Goal: Information Seeking & Learning: Learn about a topic

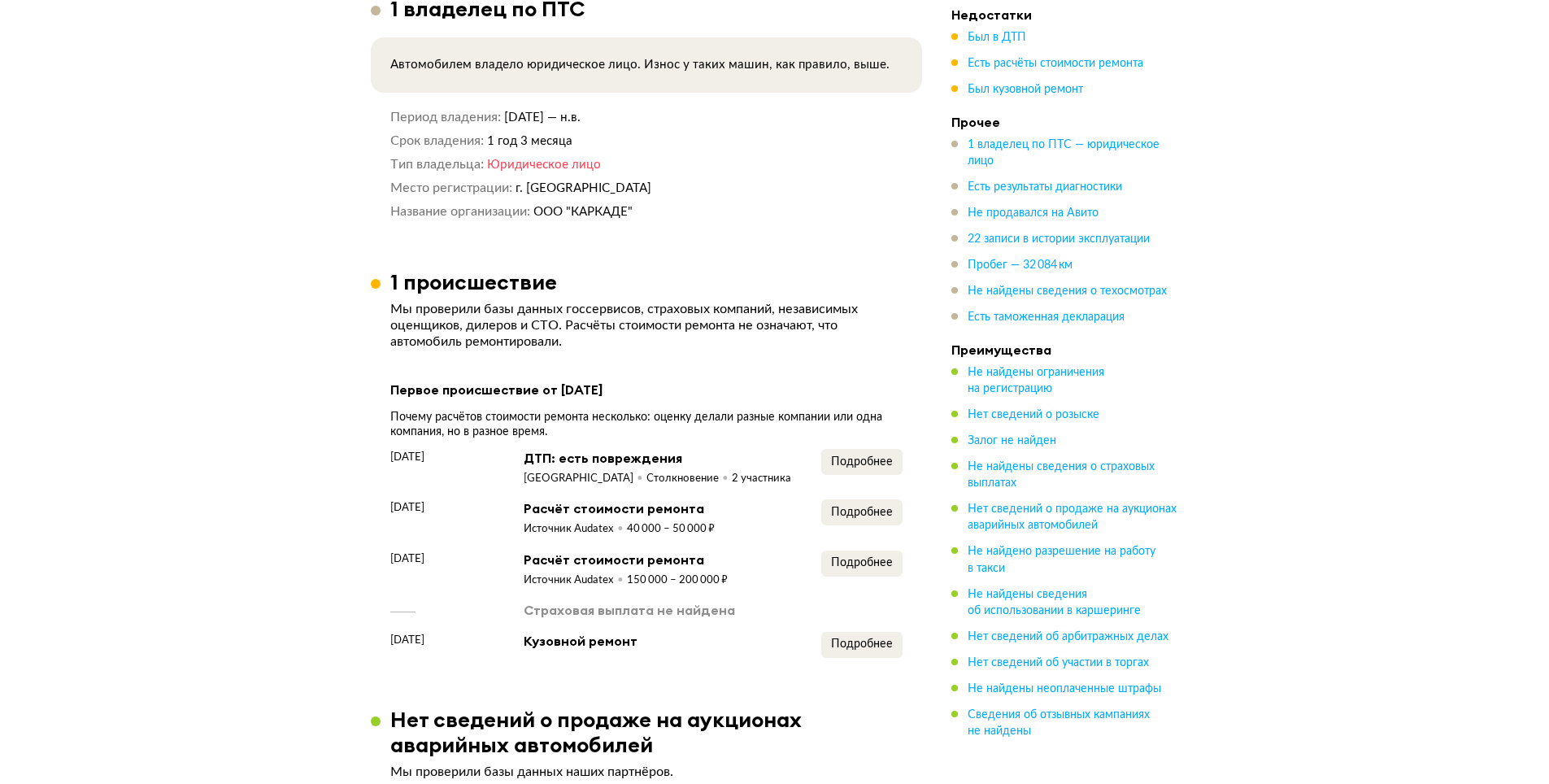
scroll to position [1301, 0]
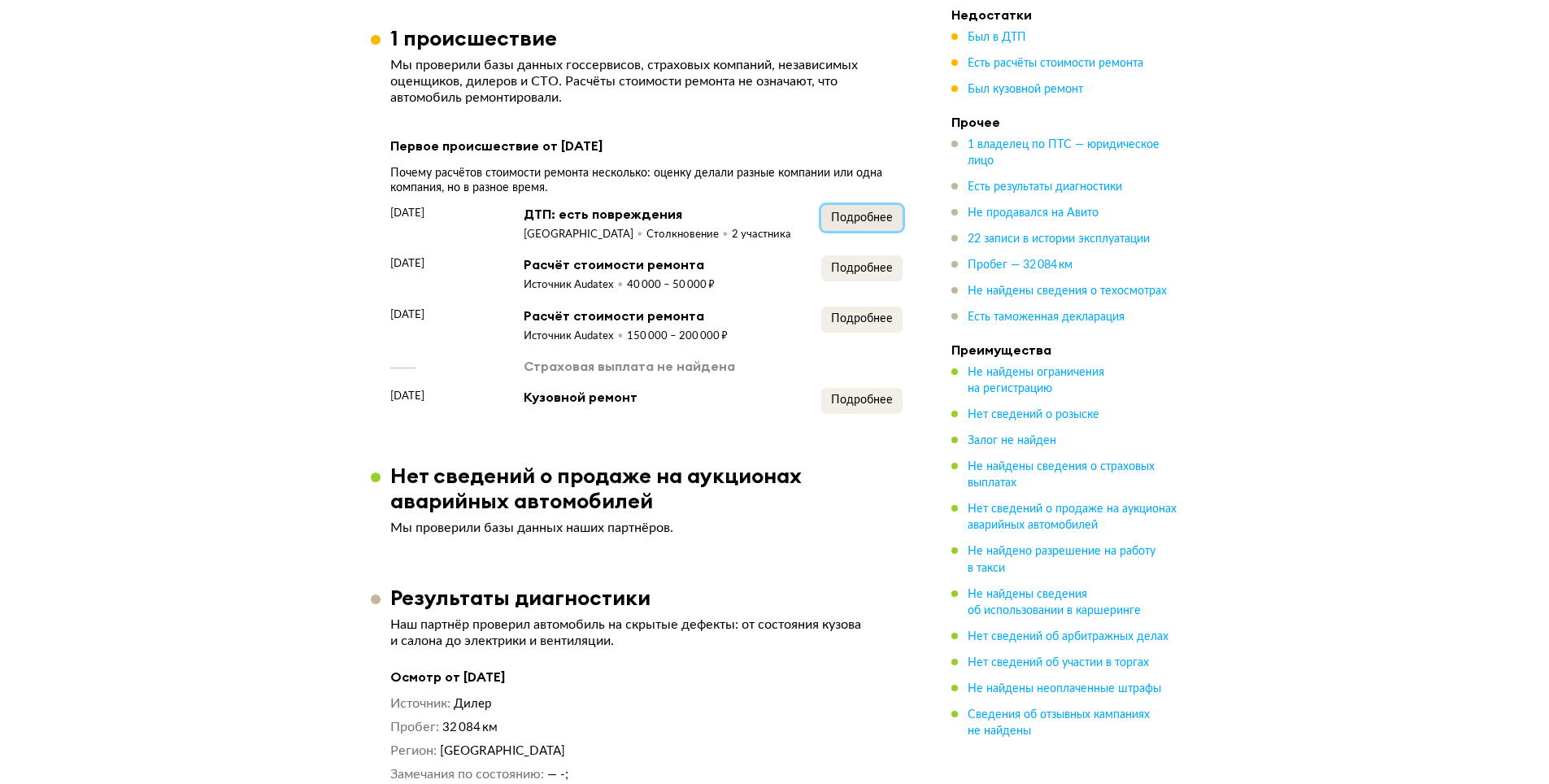
click at [846, 212] on span "Подробнее" at bounding box center [861, 217] width 61 height 11
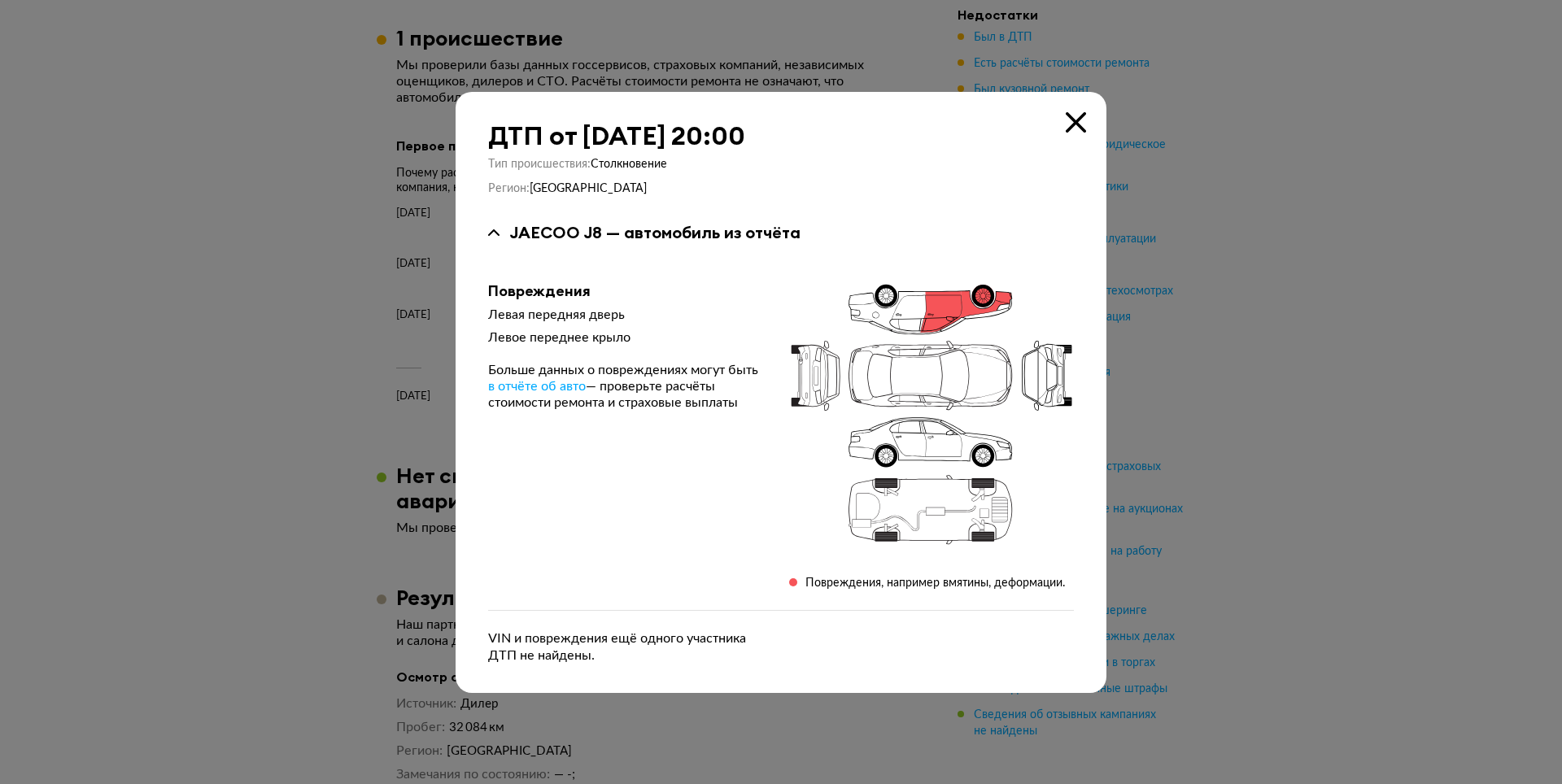
click at [1073, 118] on icon at bounding box center [1076, 122] width 20 height 20
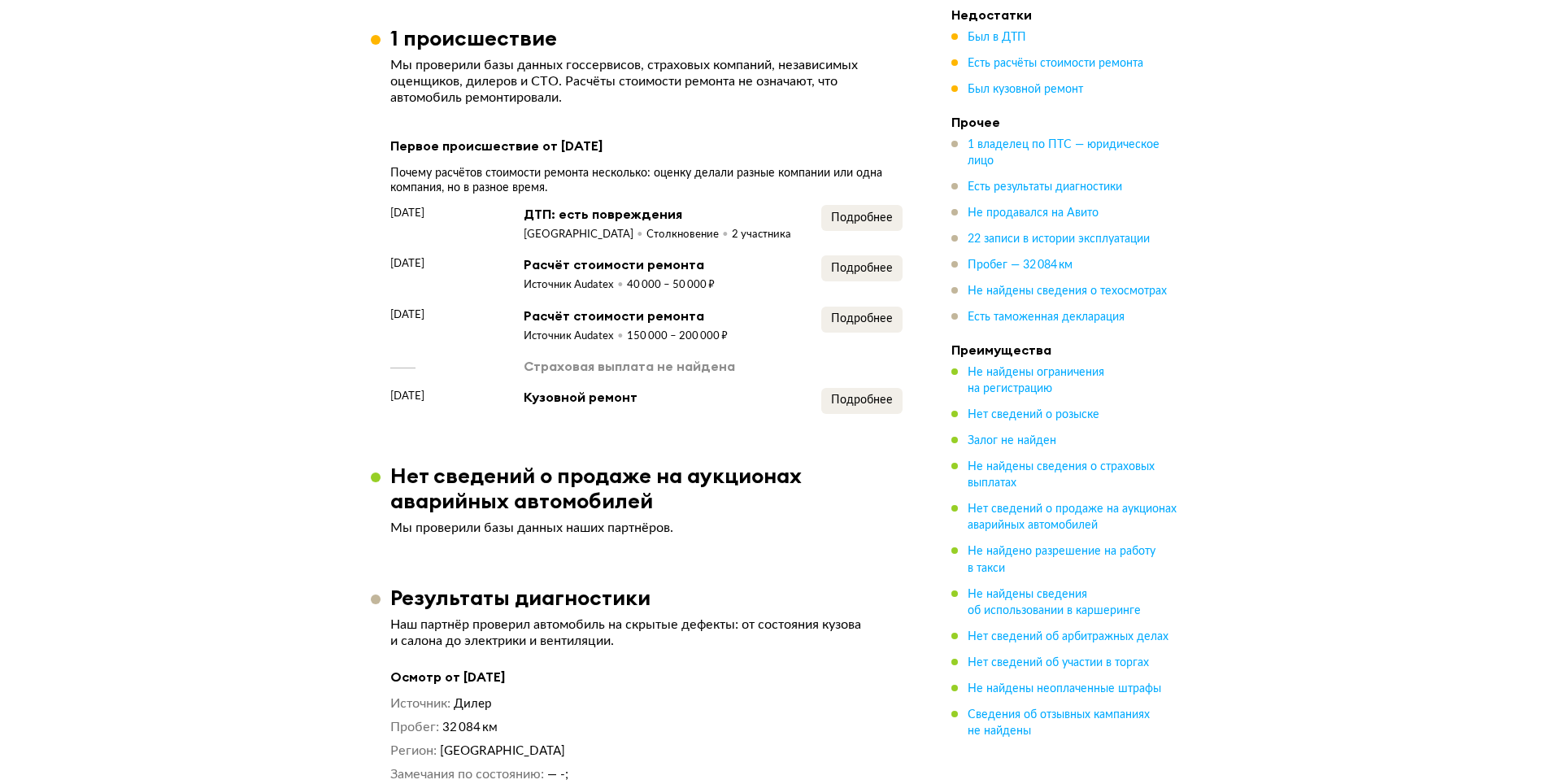
click at [874, 305] on div "[DATE] ДТП: есть повреждения [GEOGRAPHIC_DATA] Столкновение 2 участника Подробн…" at bounding box center [647, 309] width 513 height 209
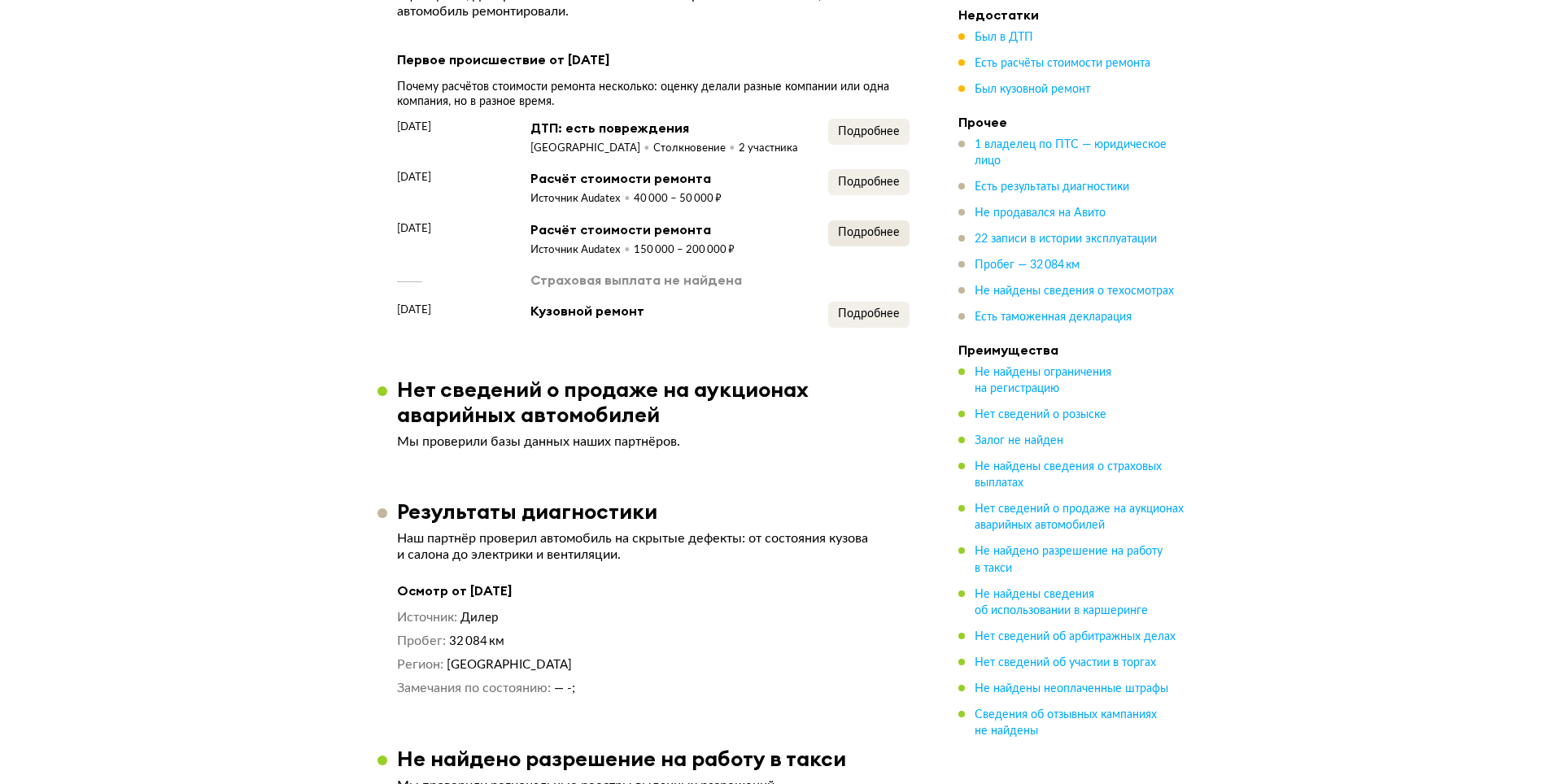
scroll to position [1383, 0]
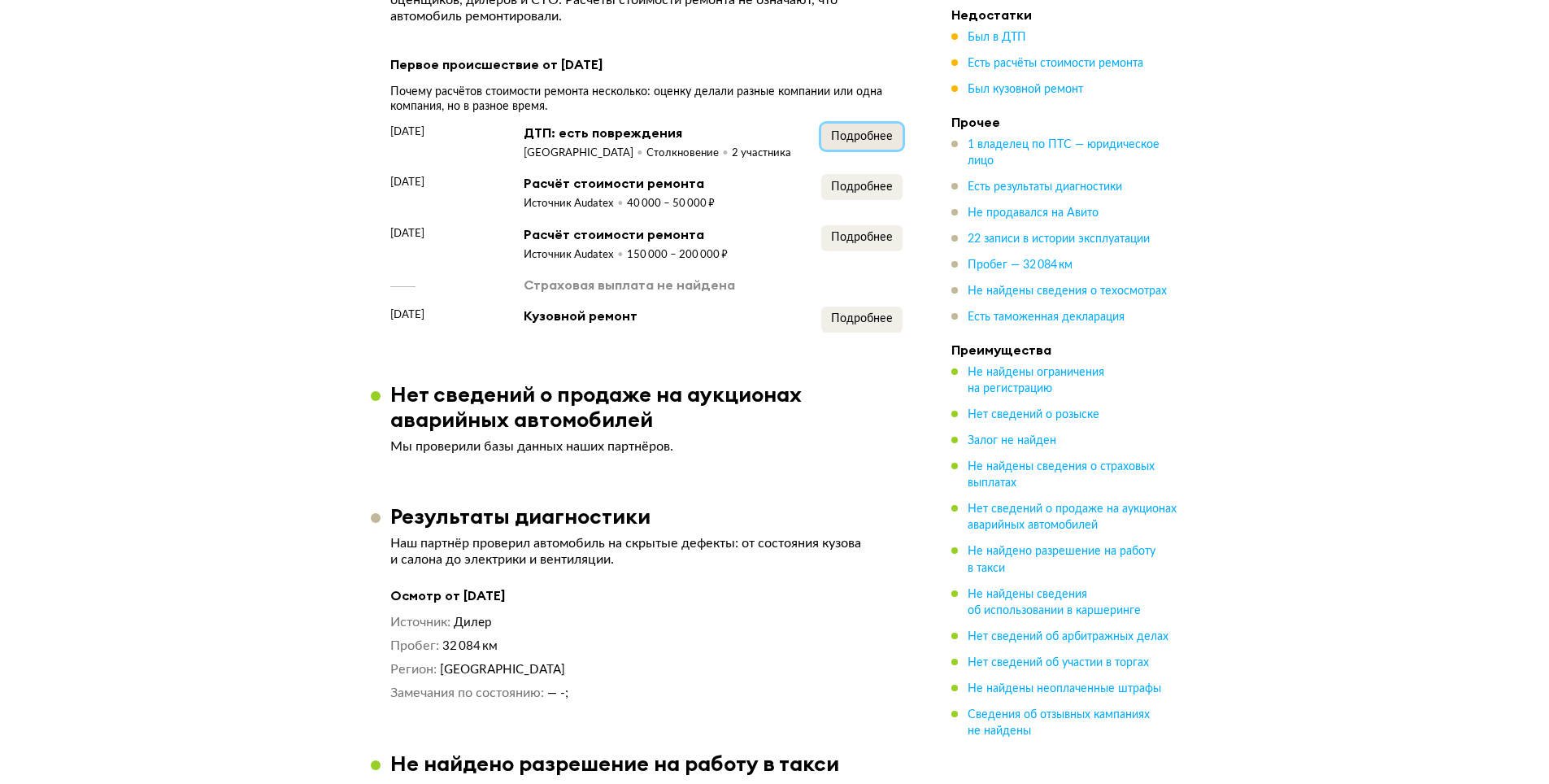
click at [845, 131] on span "Подробнее" at bounding box center [861, 137] width 61 height 11
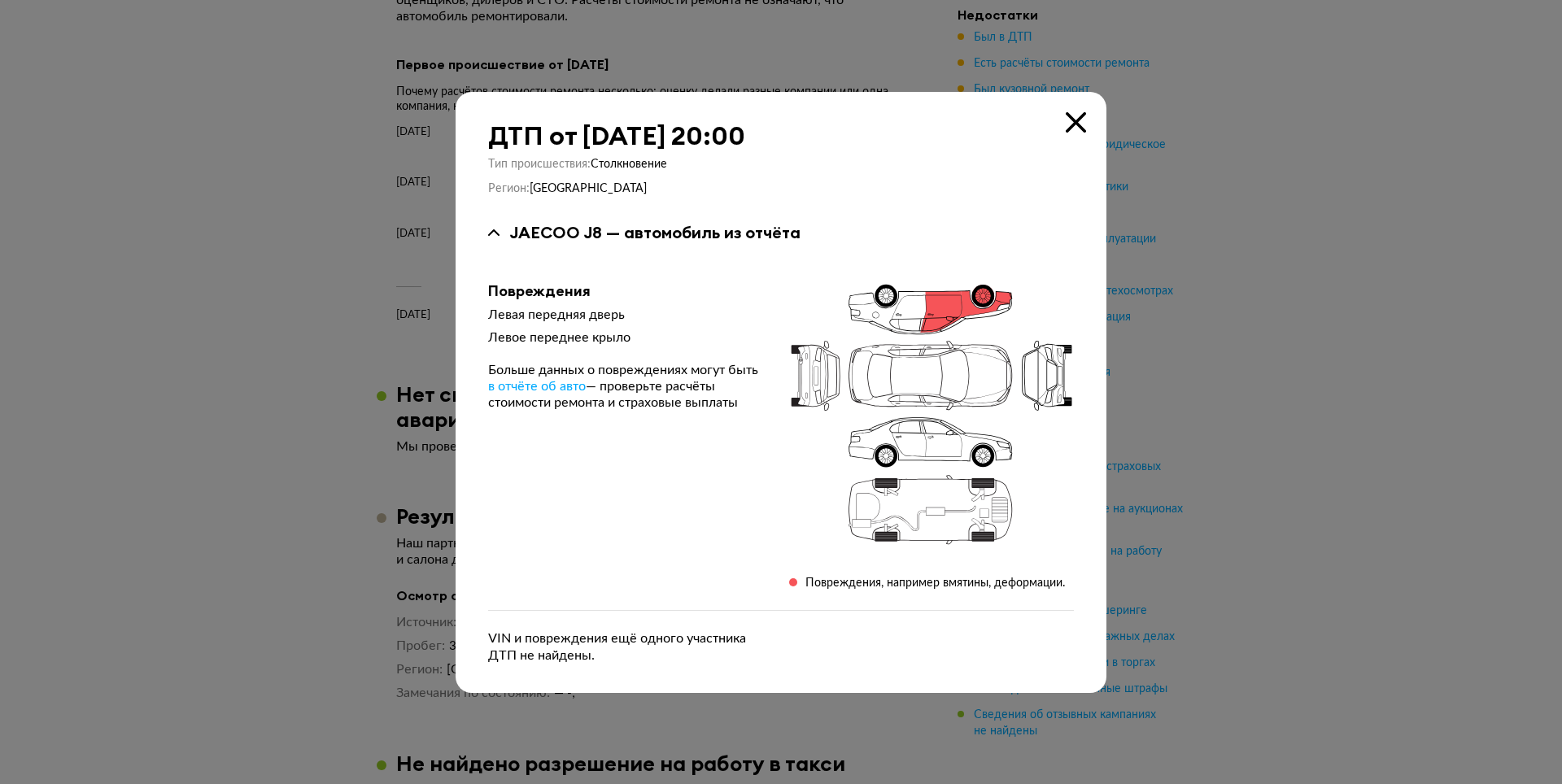
click at [1075, 113] on icon at bounding box center [1076, 122] width 20 height 20
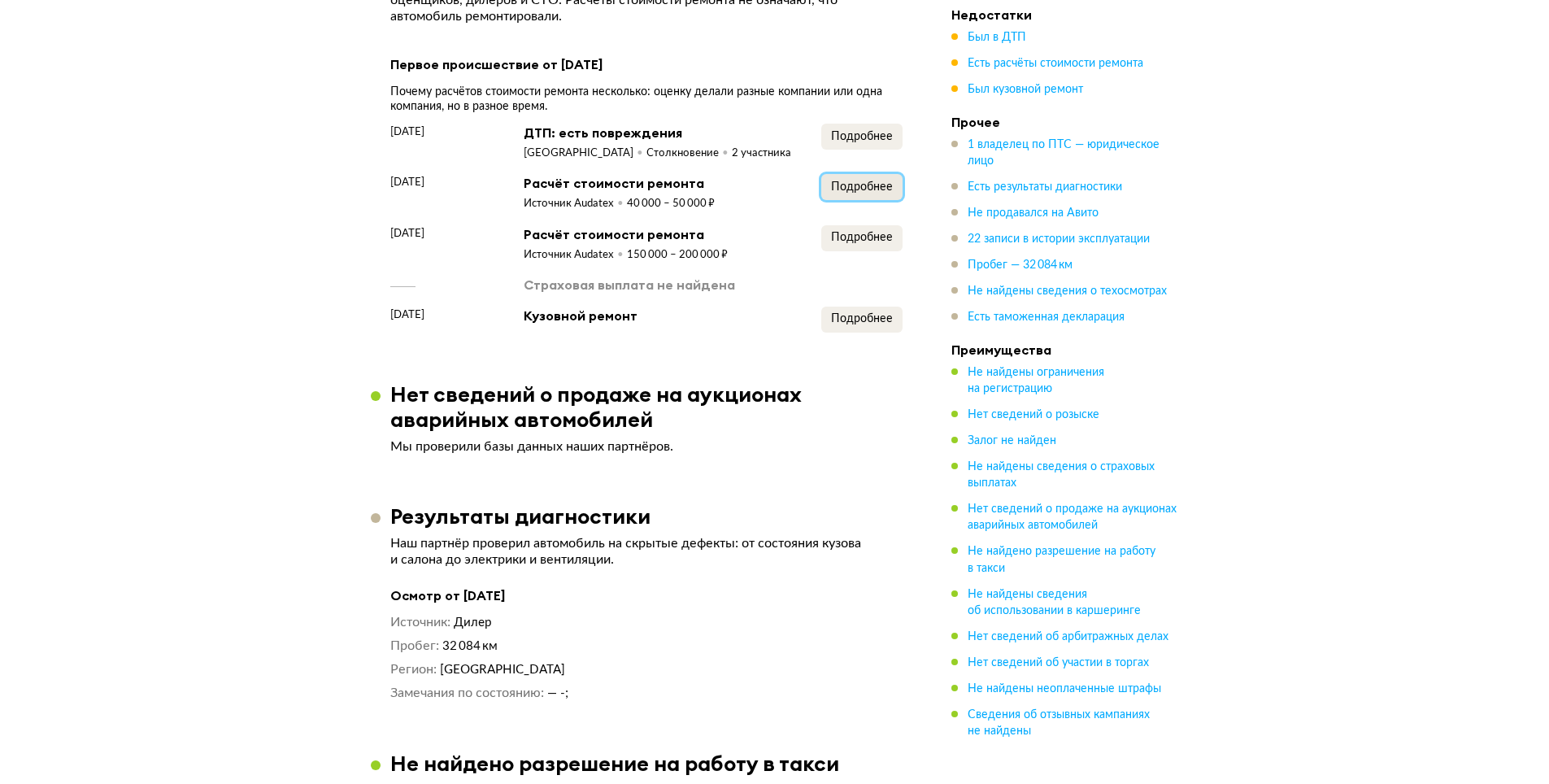
click at [853, 197] on button "Подробнее" at bounding box center [862, 187] width 82 height 26
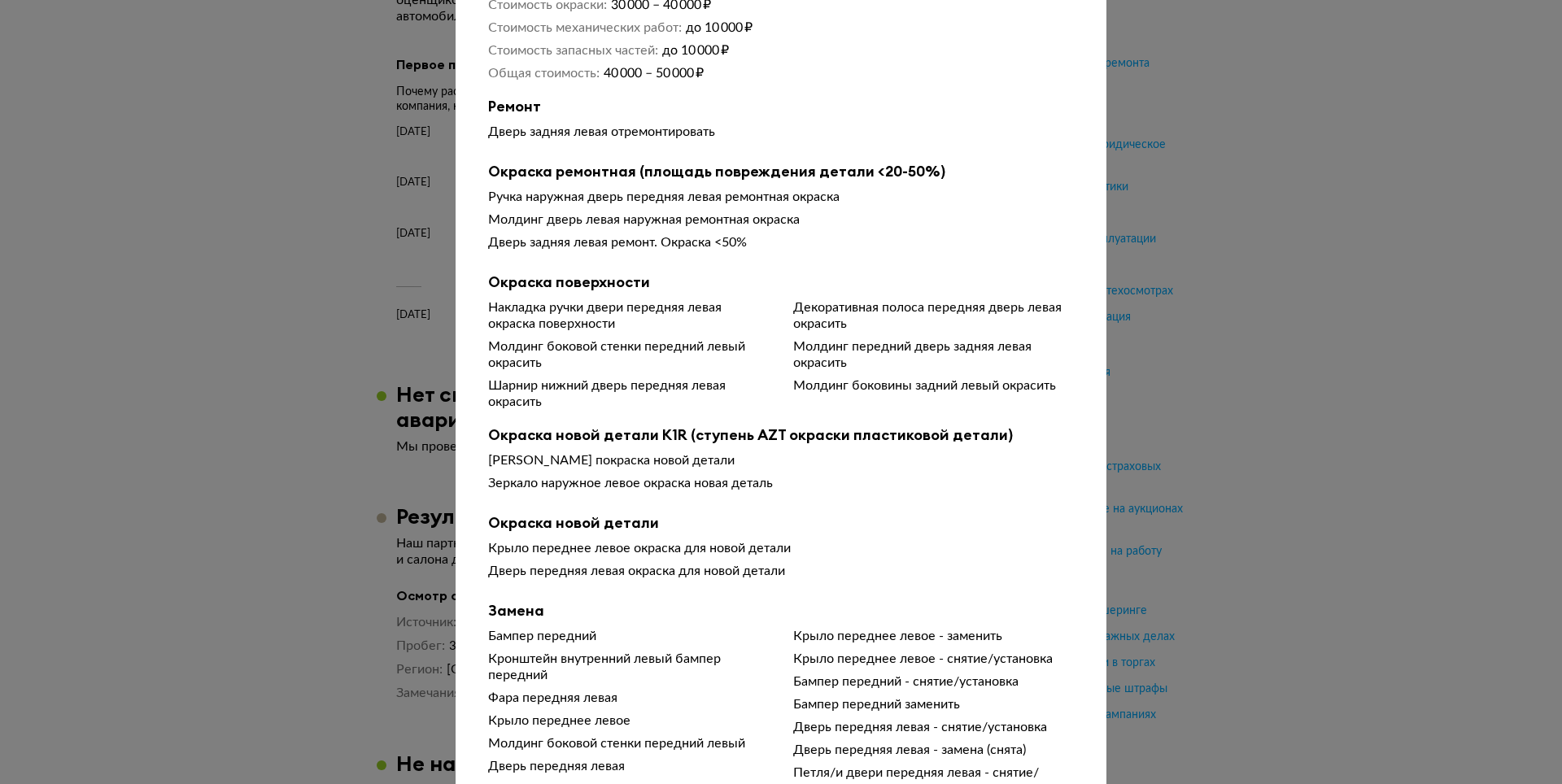
scroll to position [0, 0]
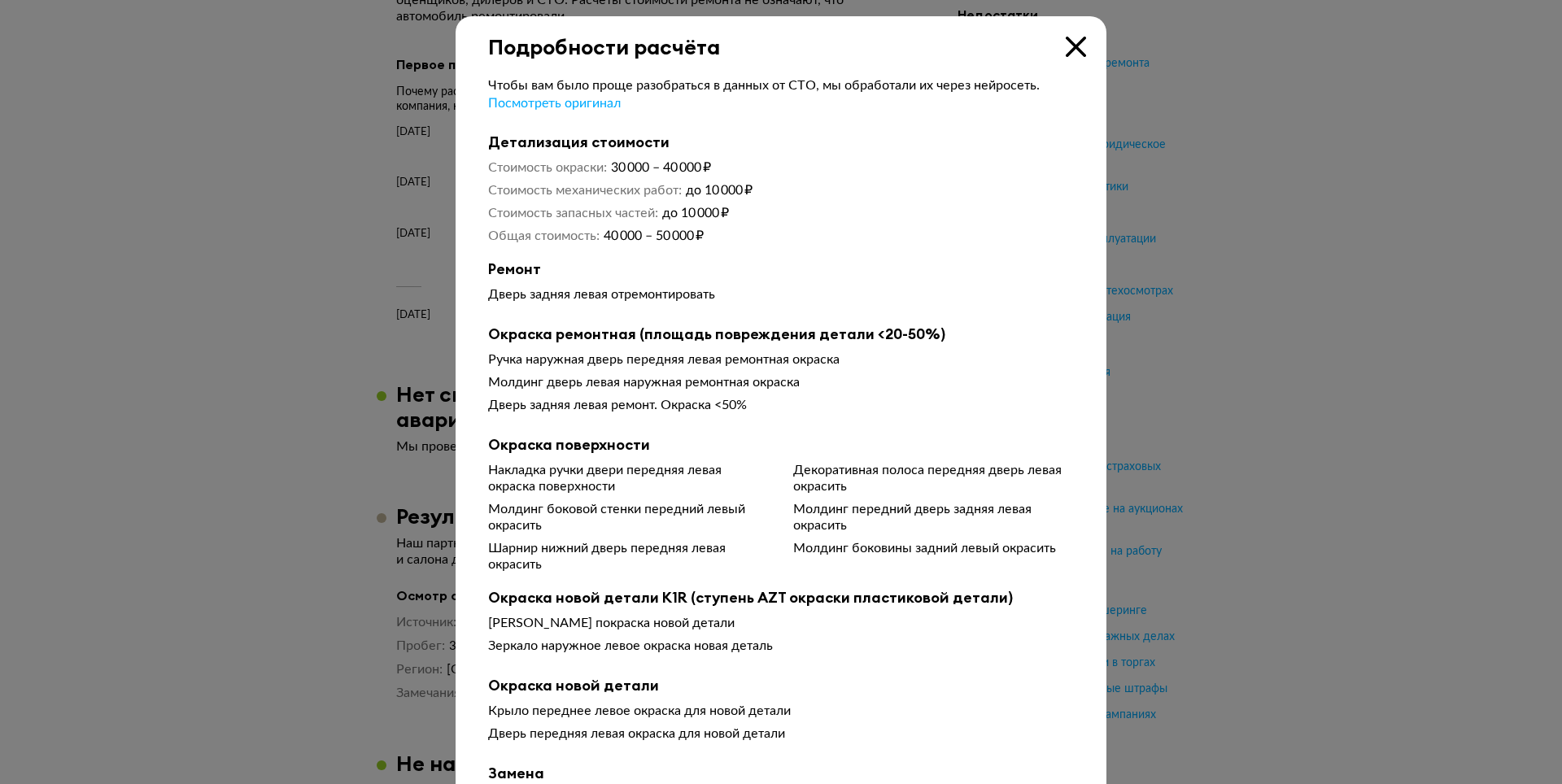
click at [1069, 51] on icon at bounding box center [1076, 47] width 20 height 20
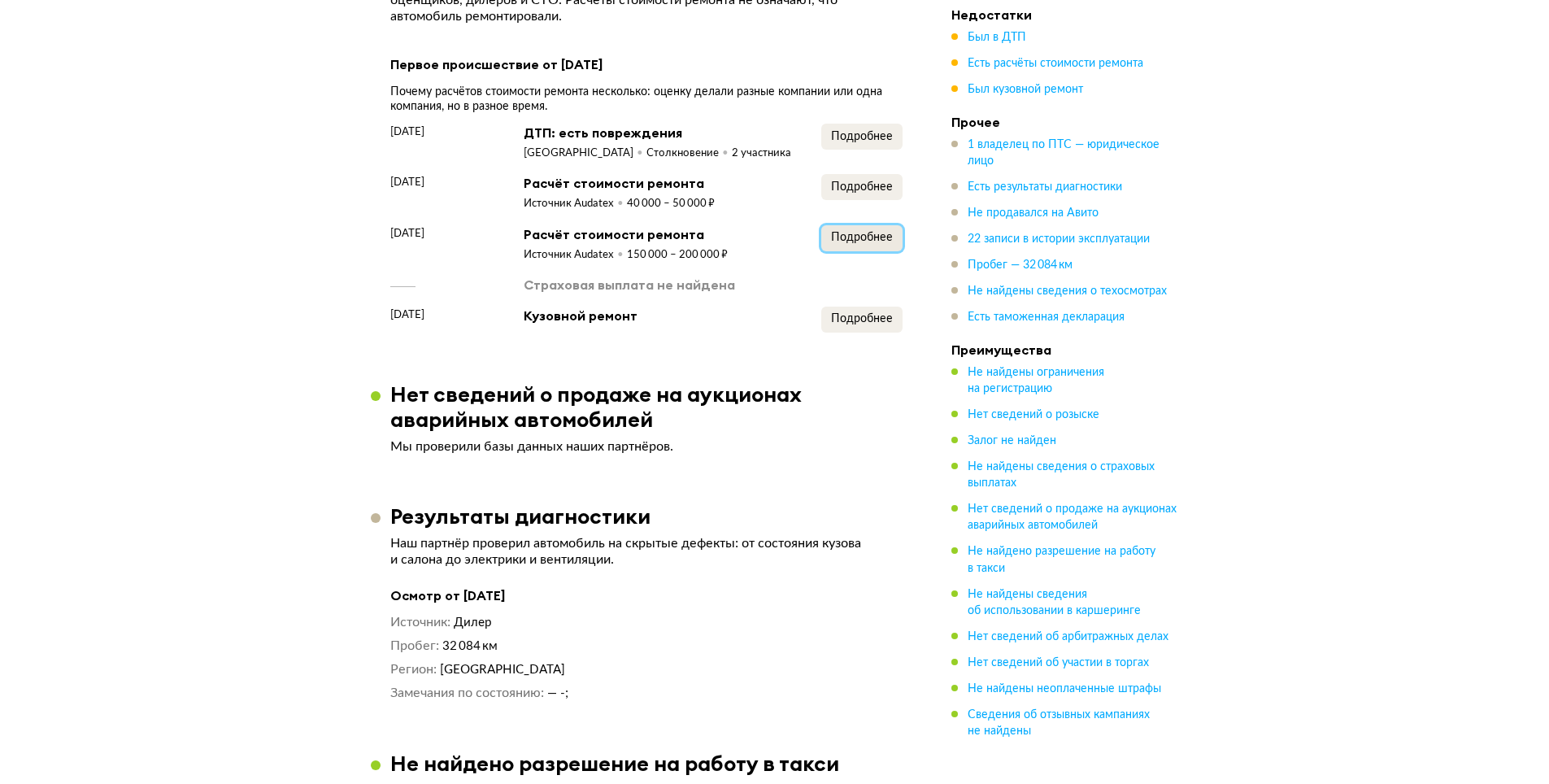
click at [857, 242] on span "Подробнее" at bounding box center [861, 237] width 61 height 11
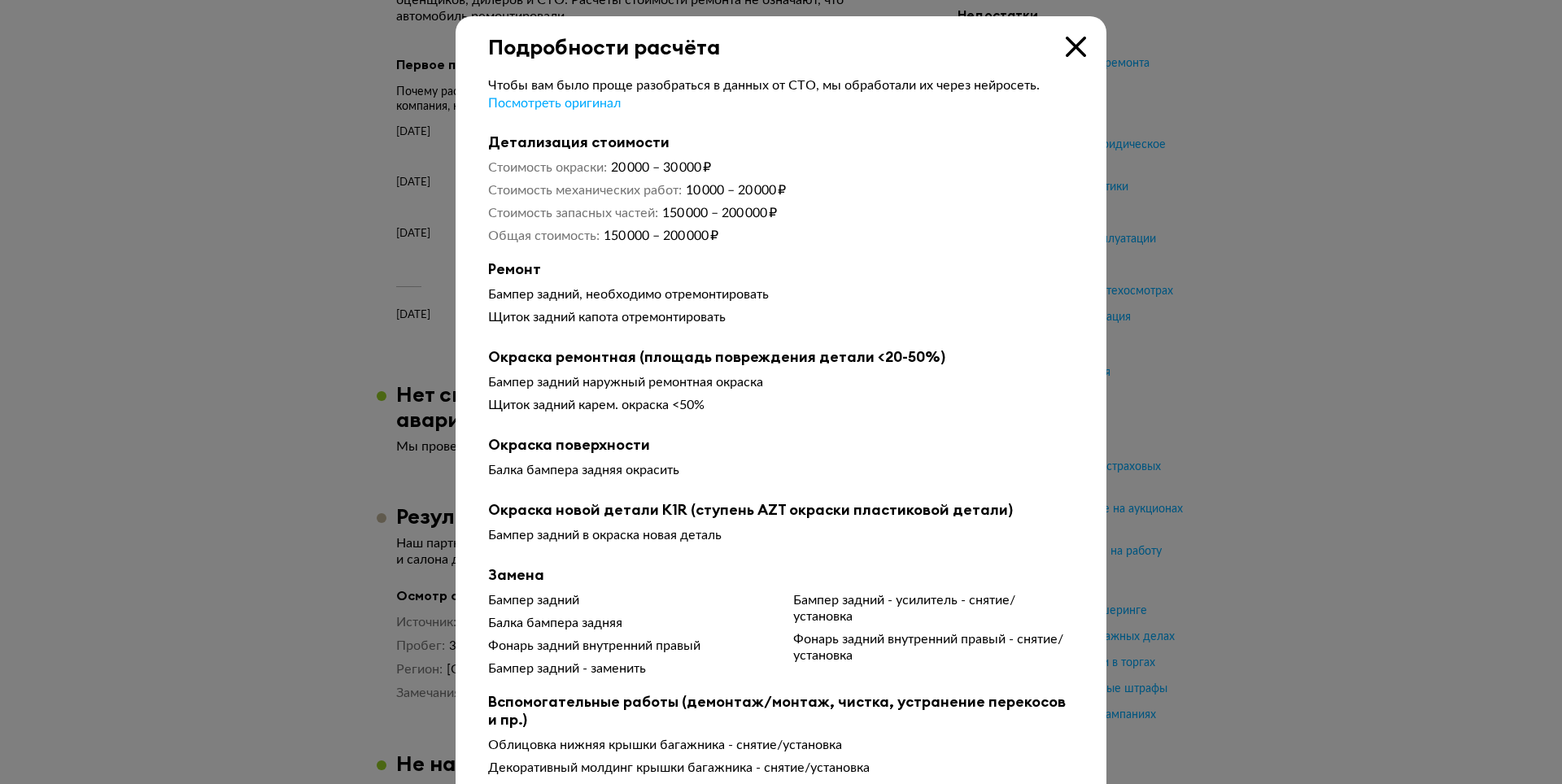
click at [1074, 52] on icon at bounding box center [1076, 47] width 20 height 20
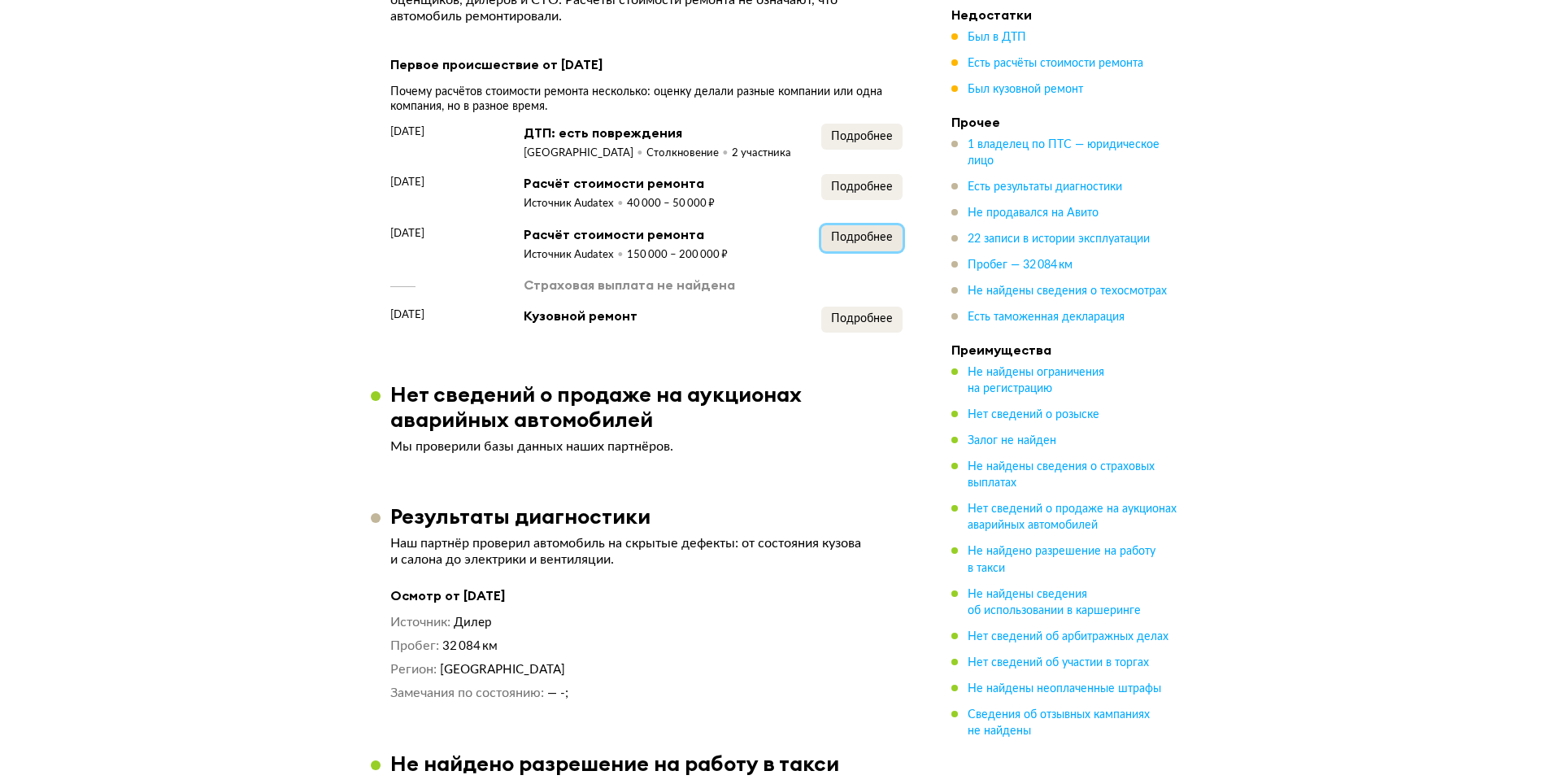
click at [874, 237] on span "Подробнее" at bounding box center [861, 237] width 61 height 11
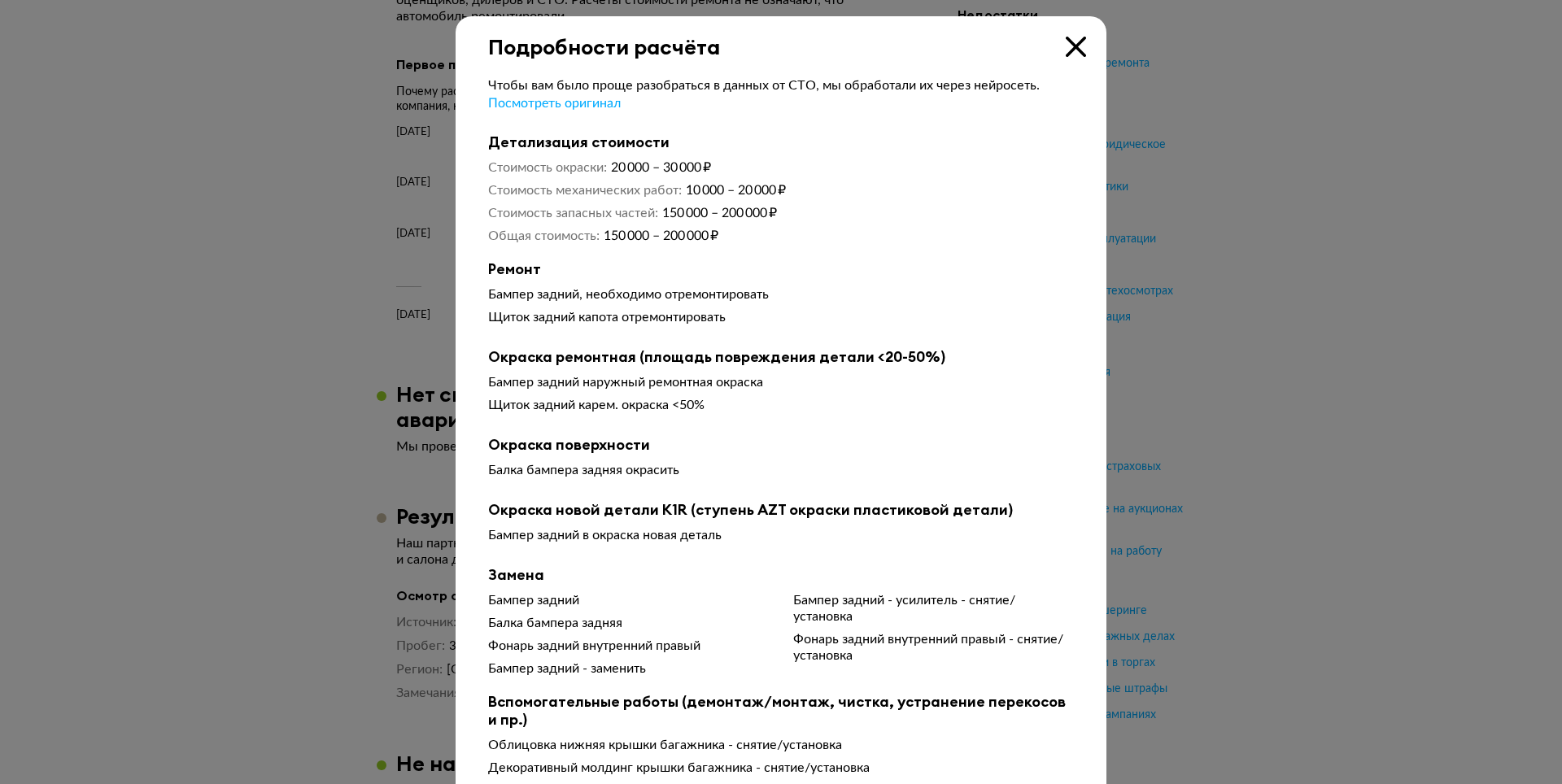
click at [1074, 52] on icon at bounding box center [1076, 47] width 20 height 20
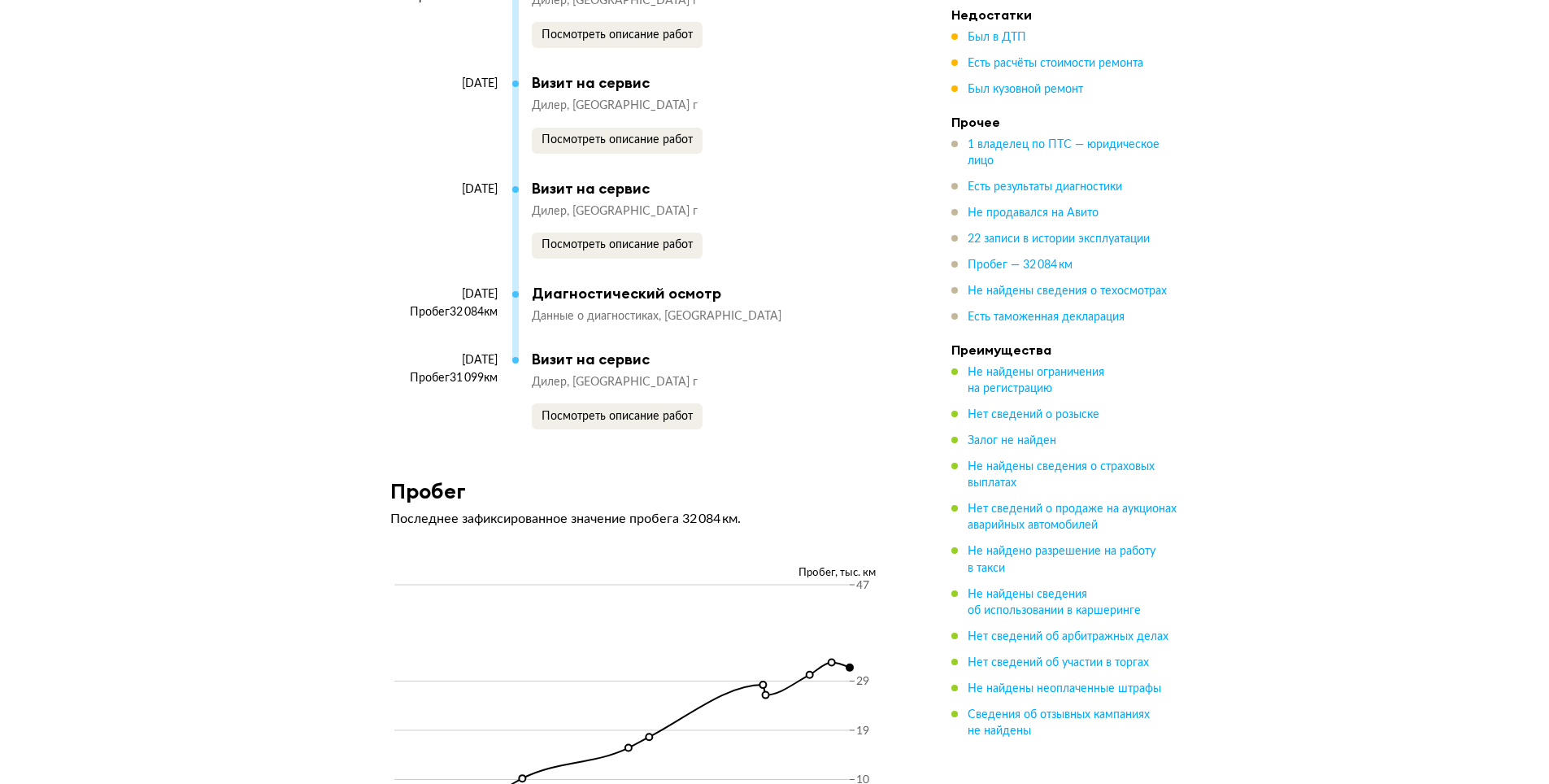
scroll to position [4879, 0]
click at [650, 259] on button "Посмотреть описание работ" at bounding box center [617, 247] width 171 height 26
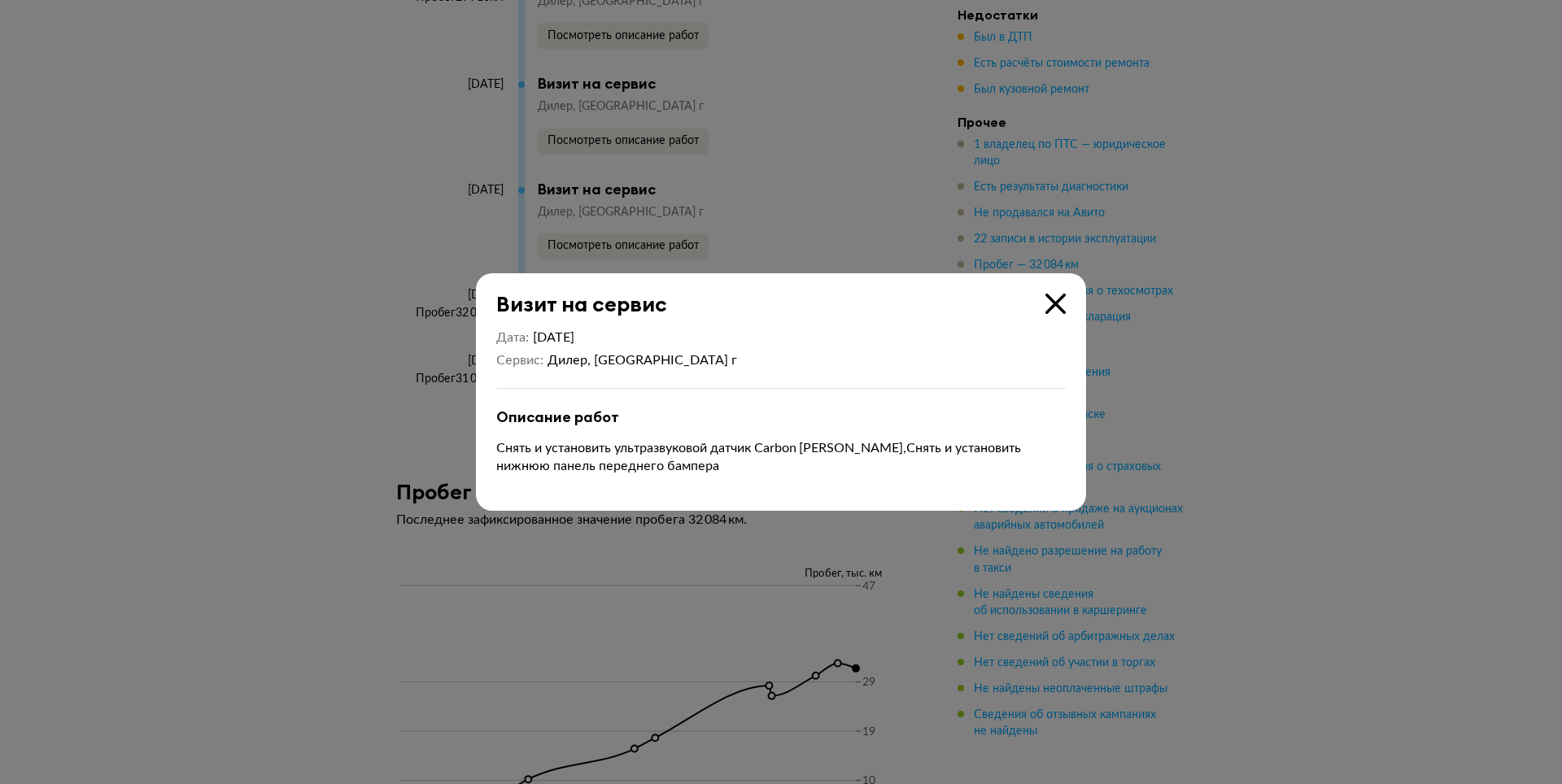
click at [1066, 298] on div "Визит на сервис Дата [DATE] [PERSON_NAME], [GEOGRAPHIC_DATA] г Описание работ С…" at bounding box center [781, 392] width 610 height 237
click at [1062, 307] on icon at bounding box center [1055, 304] width 20 height 20
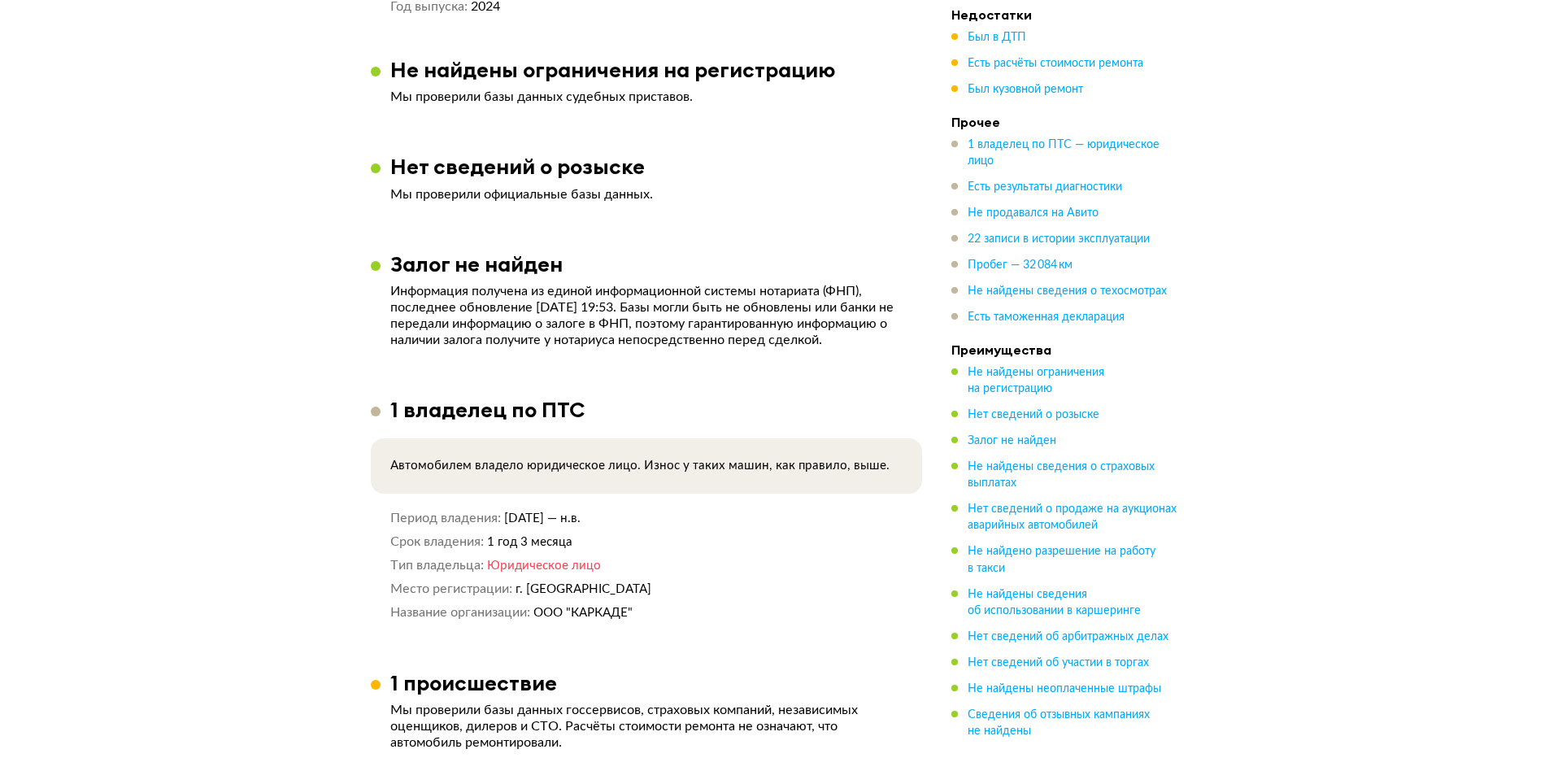
scroll to position [894, 0]
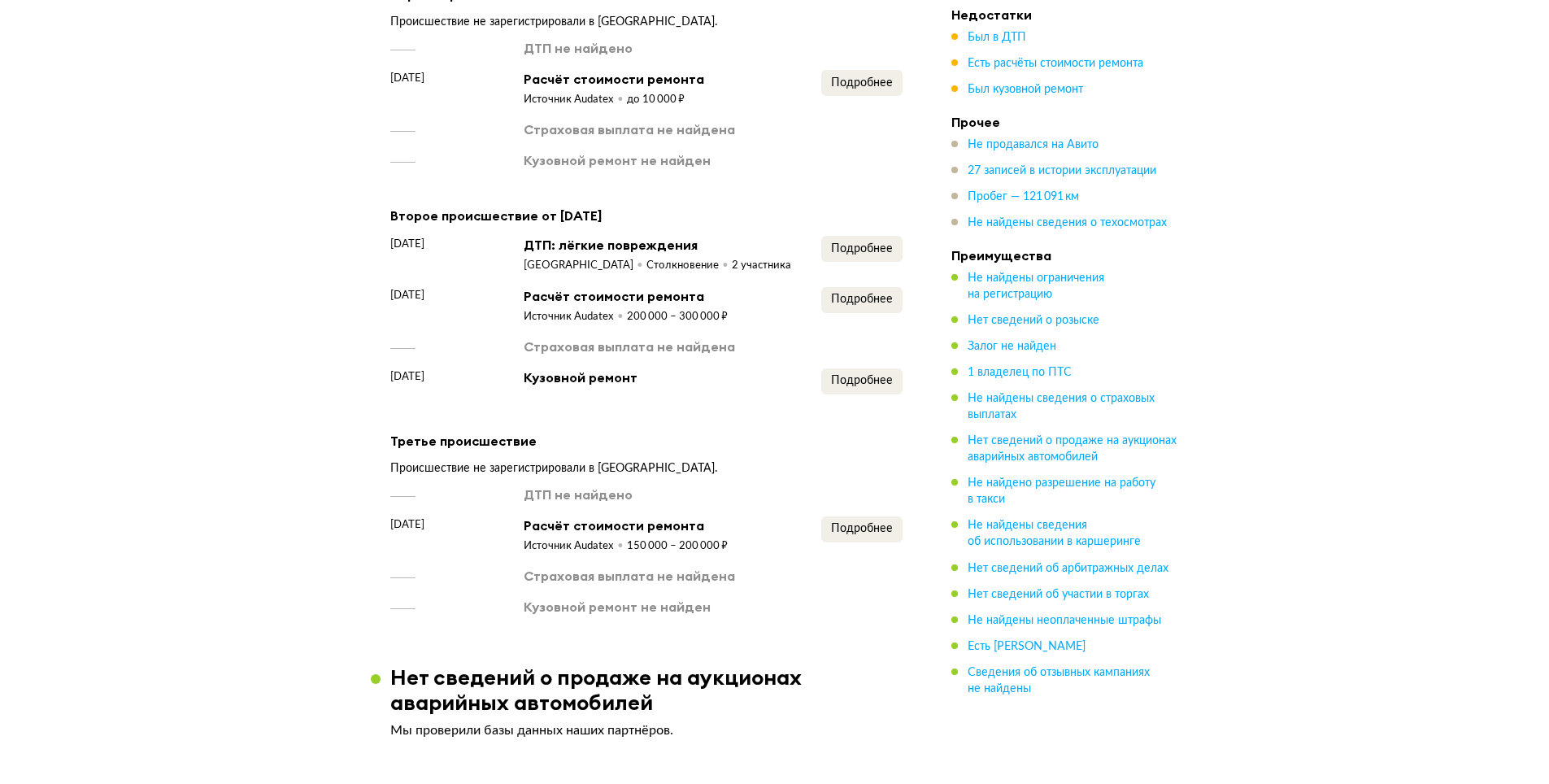
scroll to position [1301, 0]
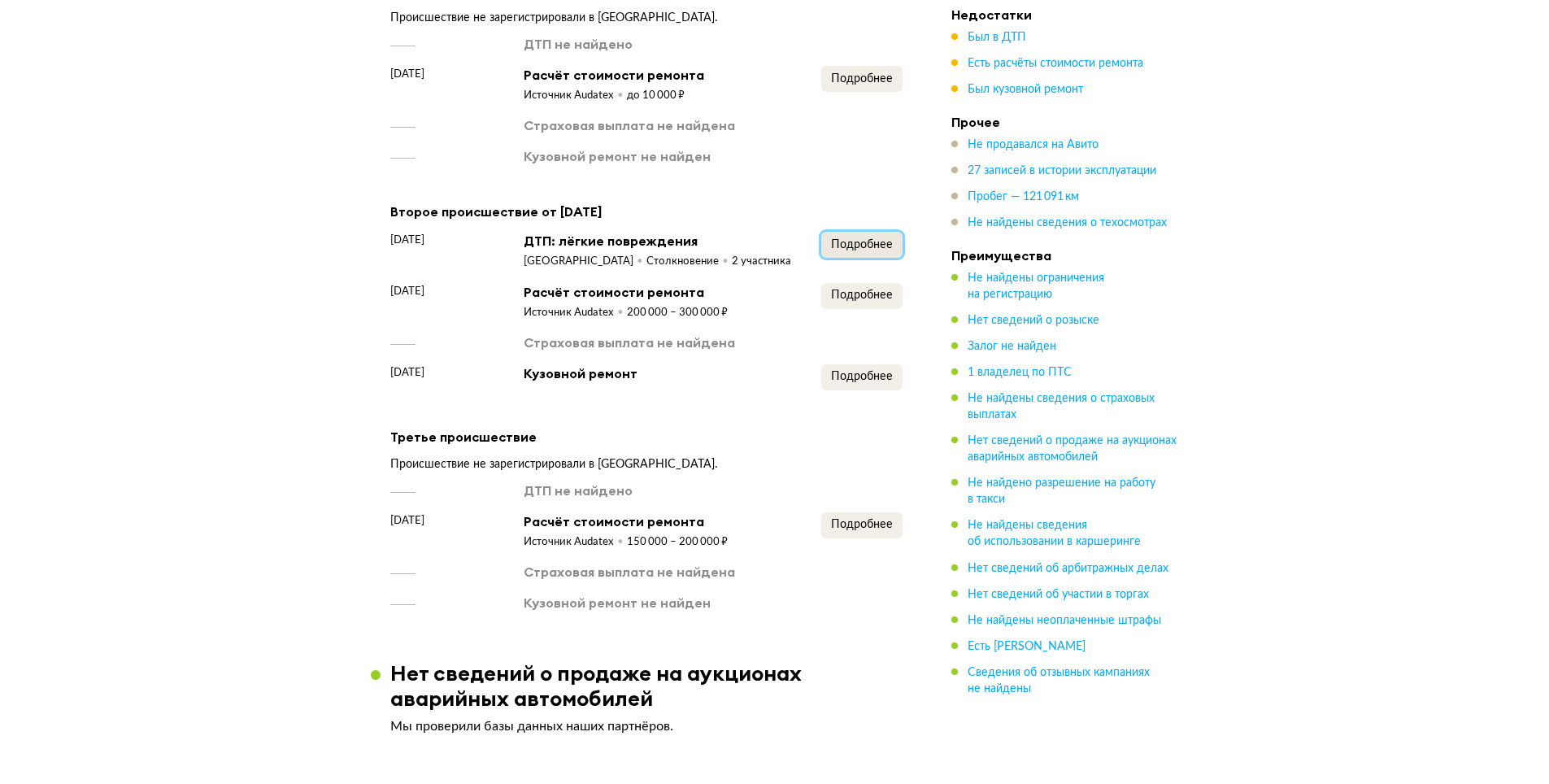
click at [850, 250] on span "Подробнее" at bounding box center [861, 245] width 61 height 11
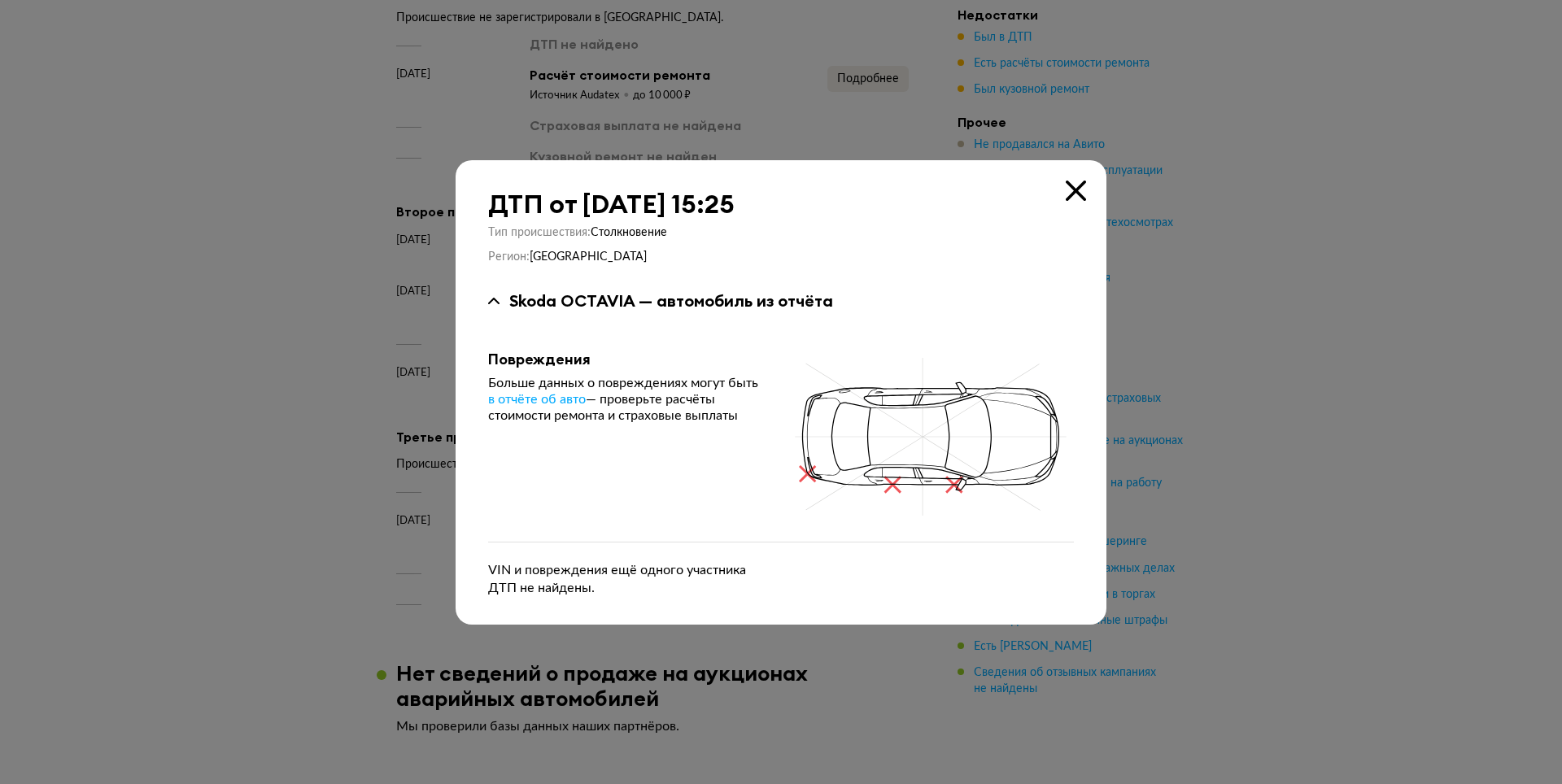
click at [1080, 189] on icon at bounding box center [1076, 191] width 20 height 20
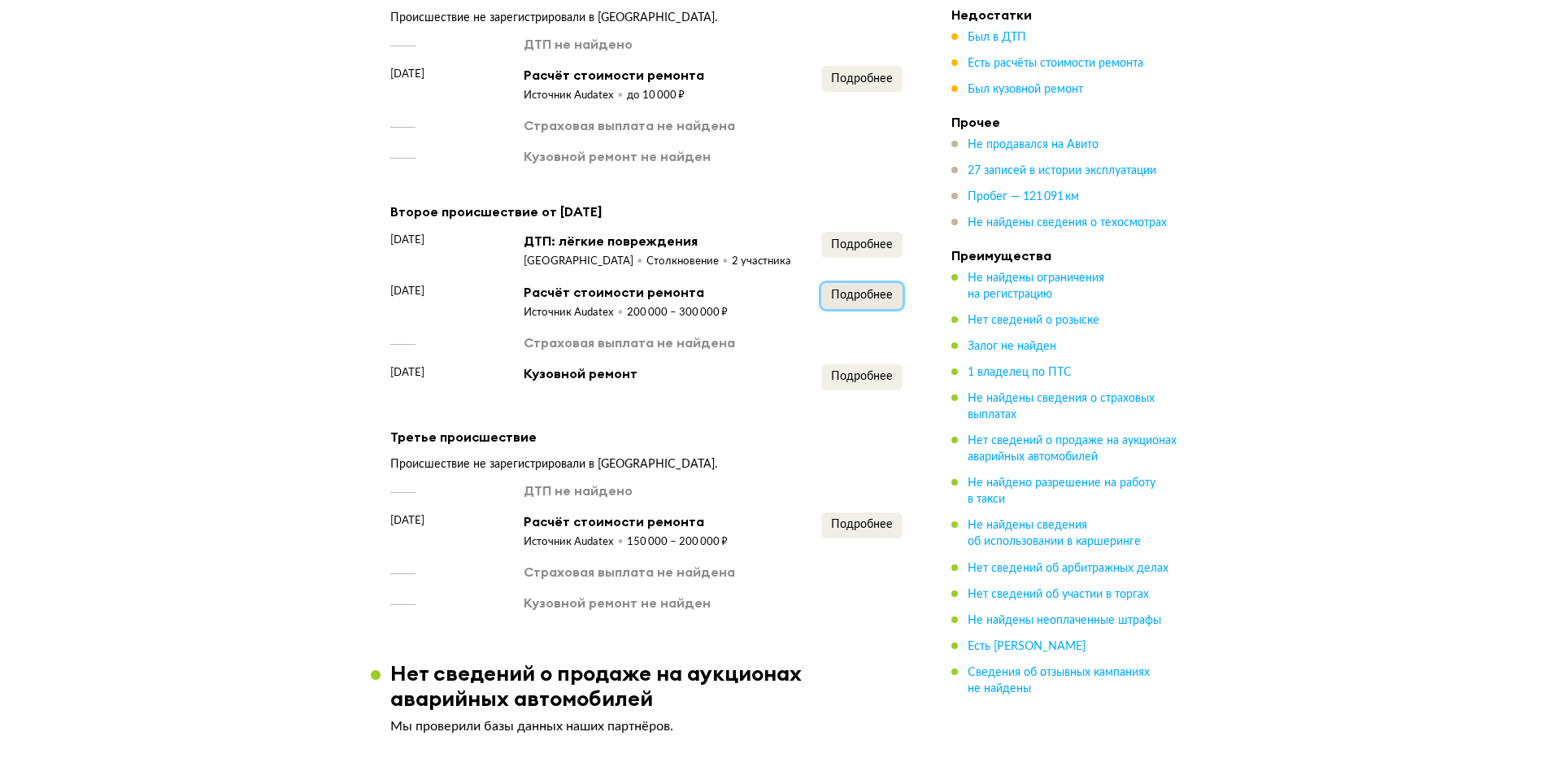
click at [875, 301] on span "Подробнее" at bounding box center [861, 295] width 61 height 11
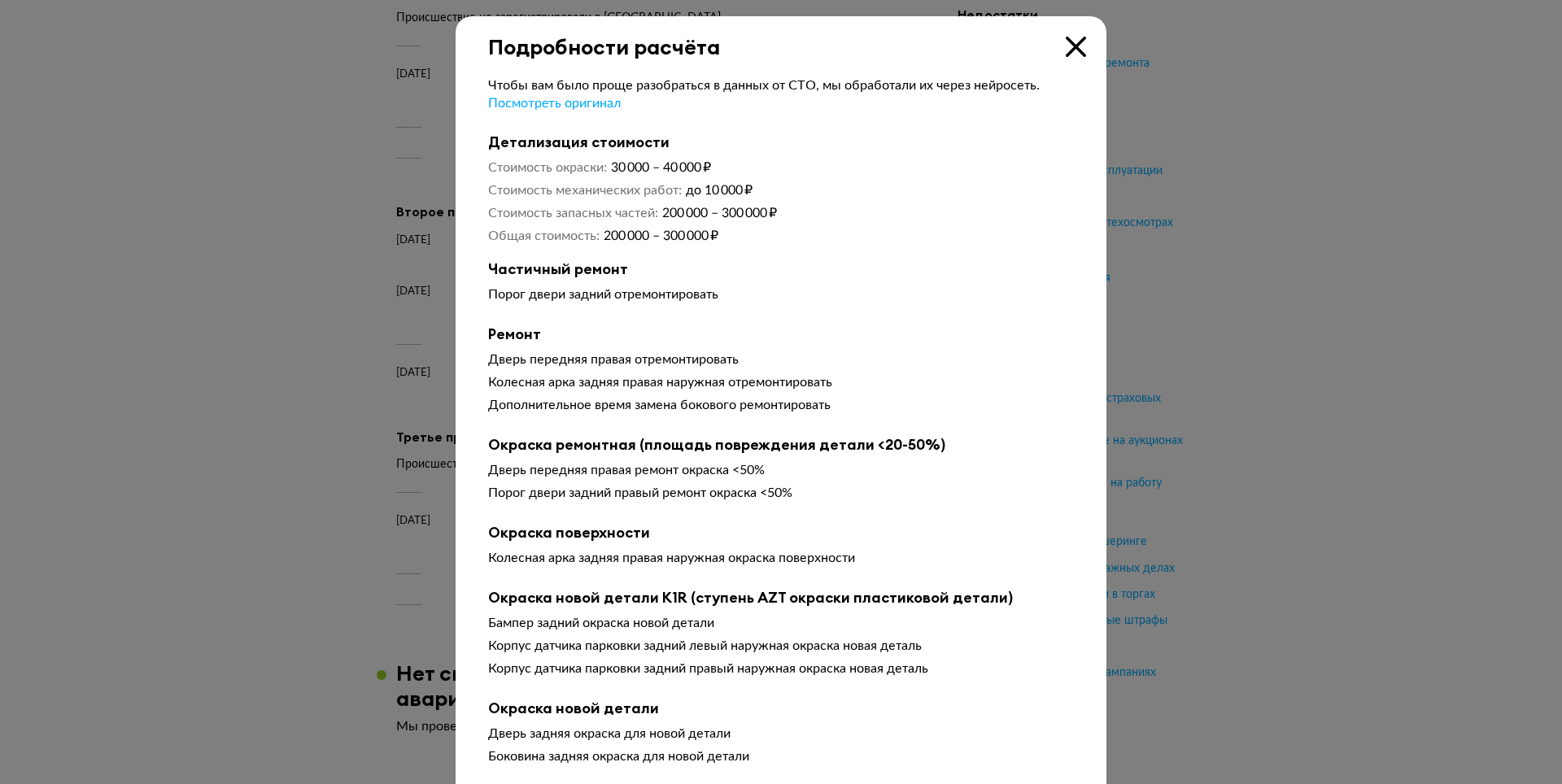
click at [1066, 43] on icon at bounding box center [1076, 47] width 20 height 20
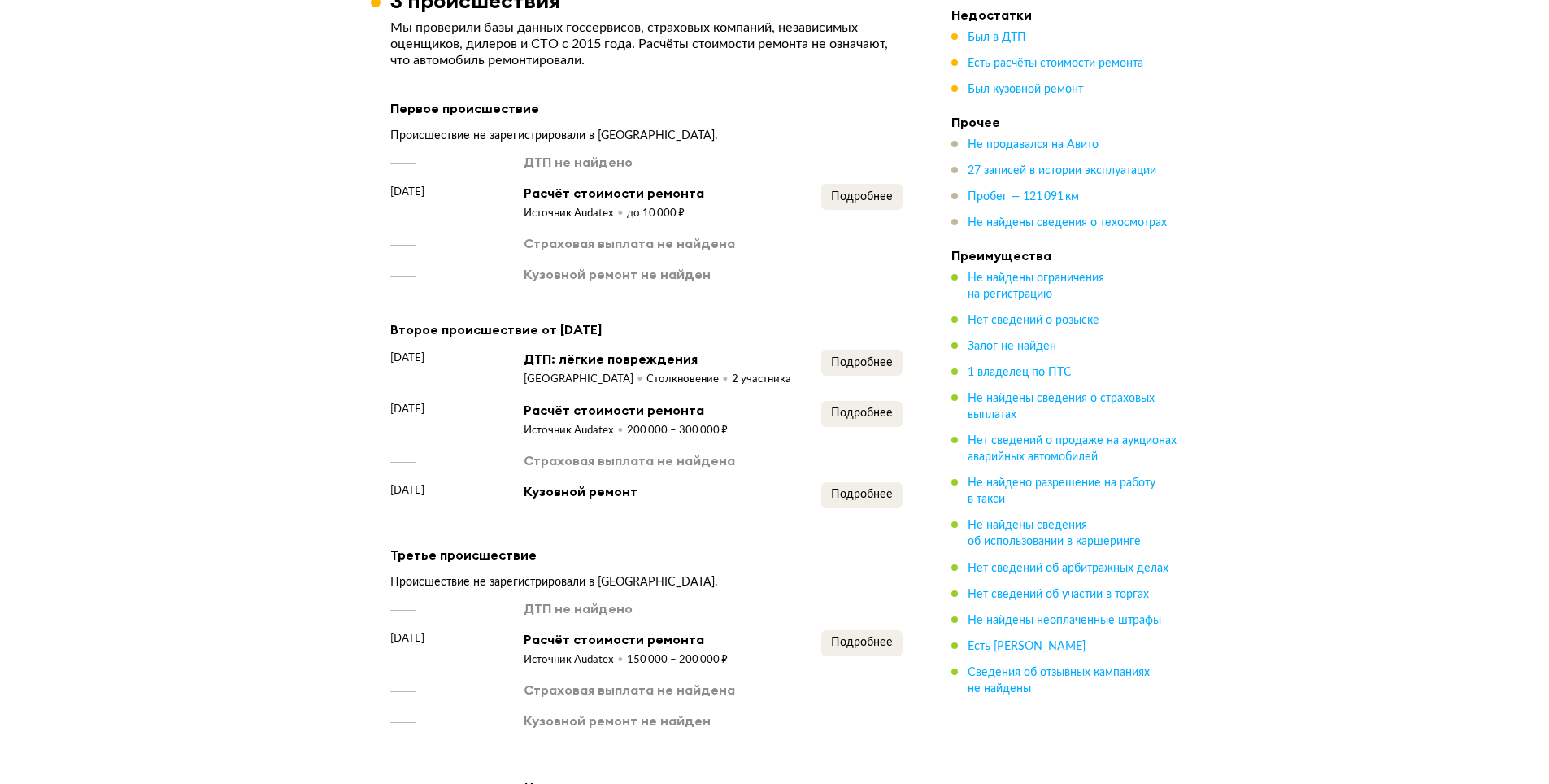
scroll to position [1138, 0]
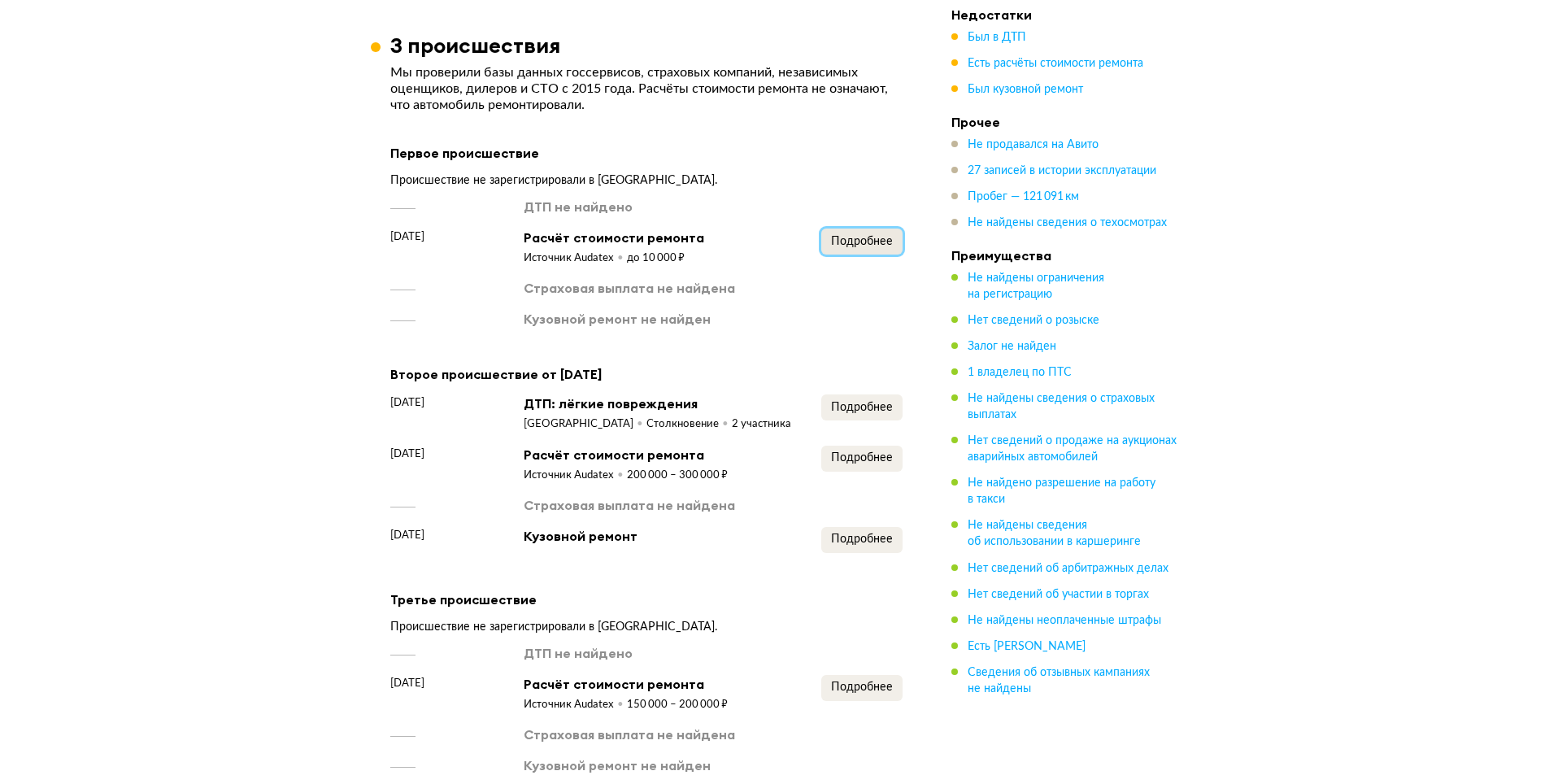
click at [860, 248] on span "Подробнее" at bounding box center [861, 241] width 61 height 11
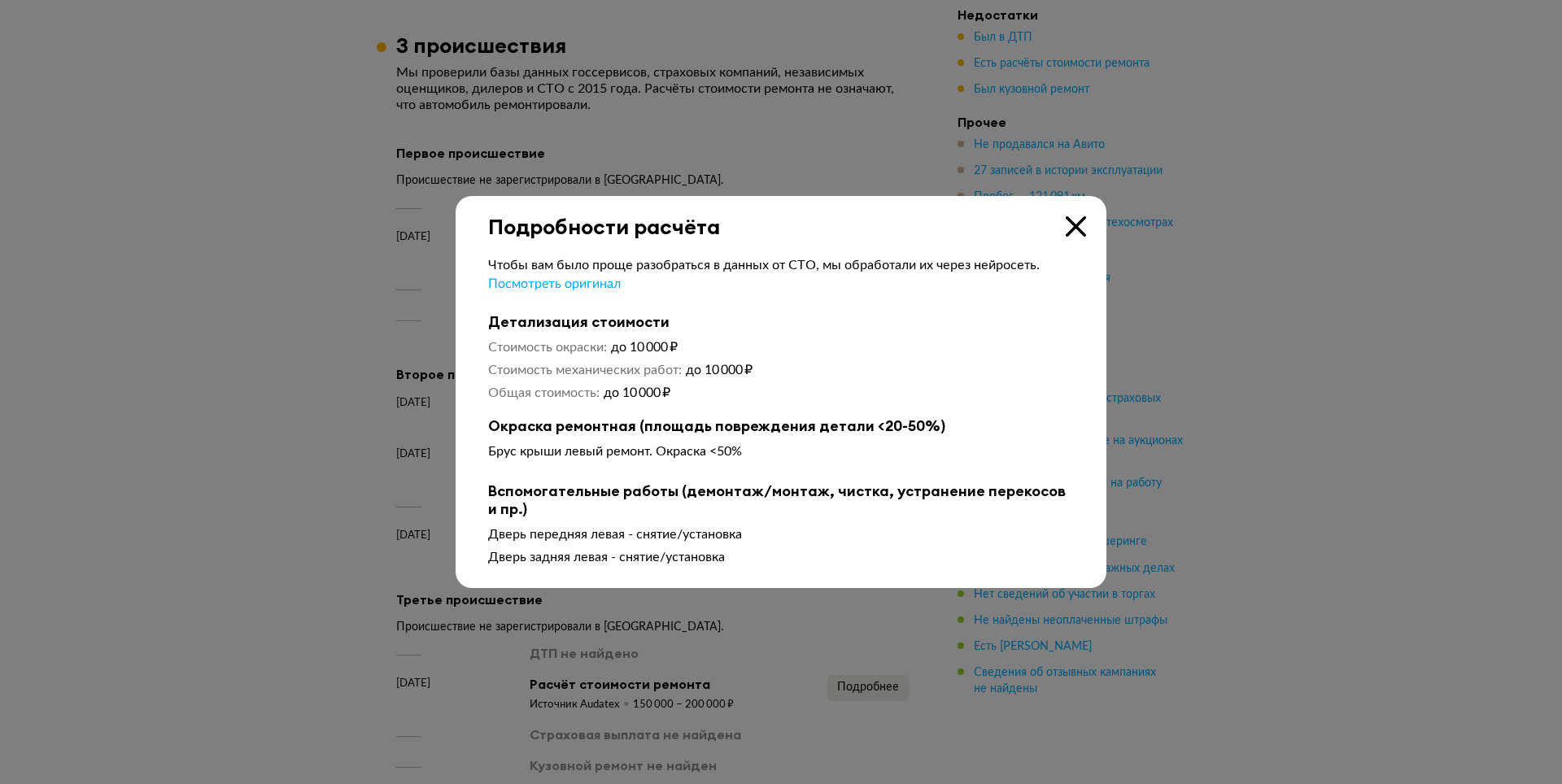
click at [1078, 222] on icon at bounding box center [1076, 226] width 20 height 20
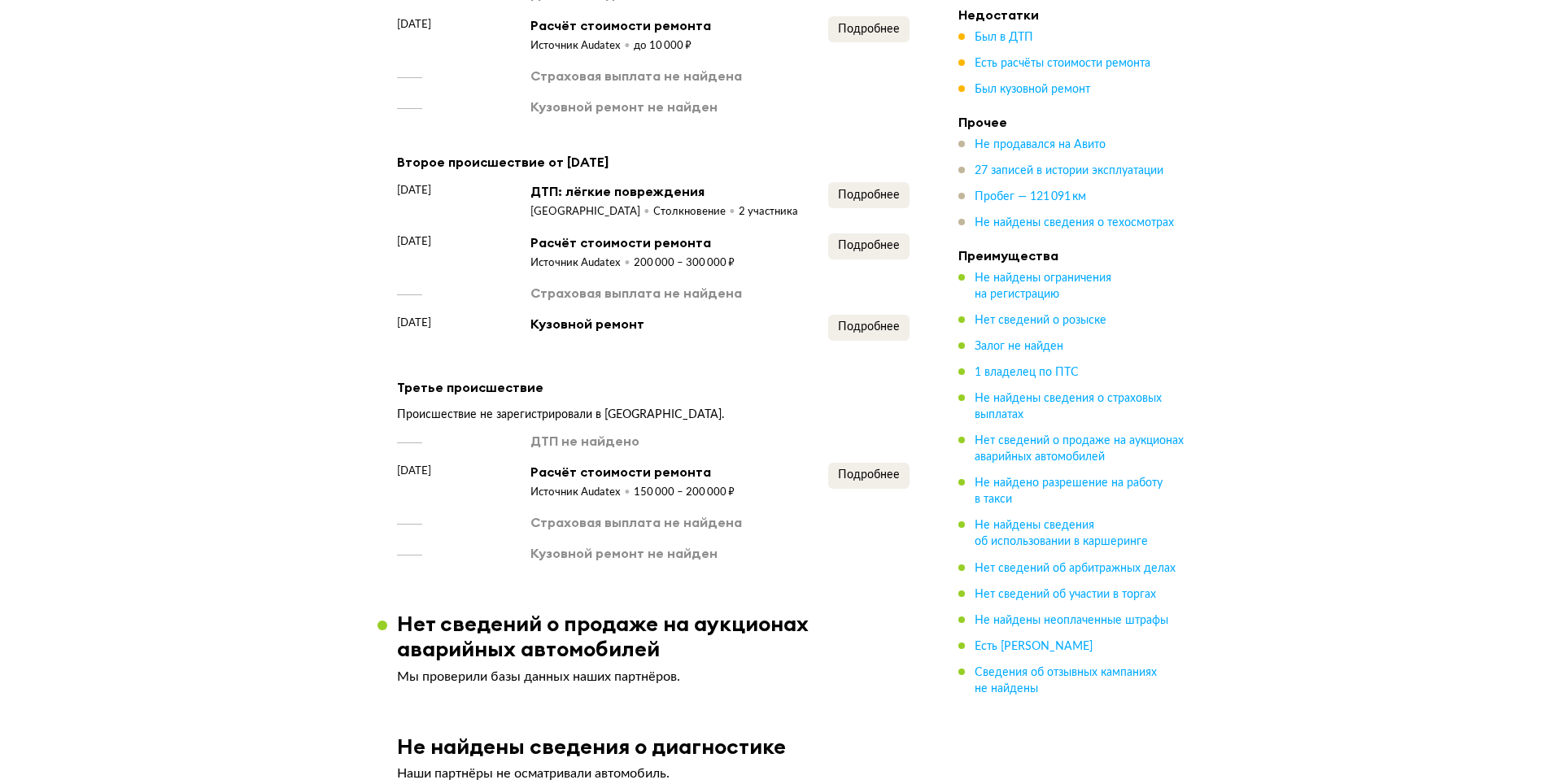
scroll to position [1789, 0]
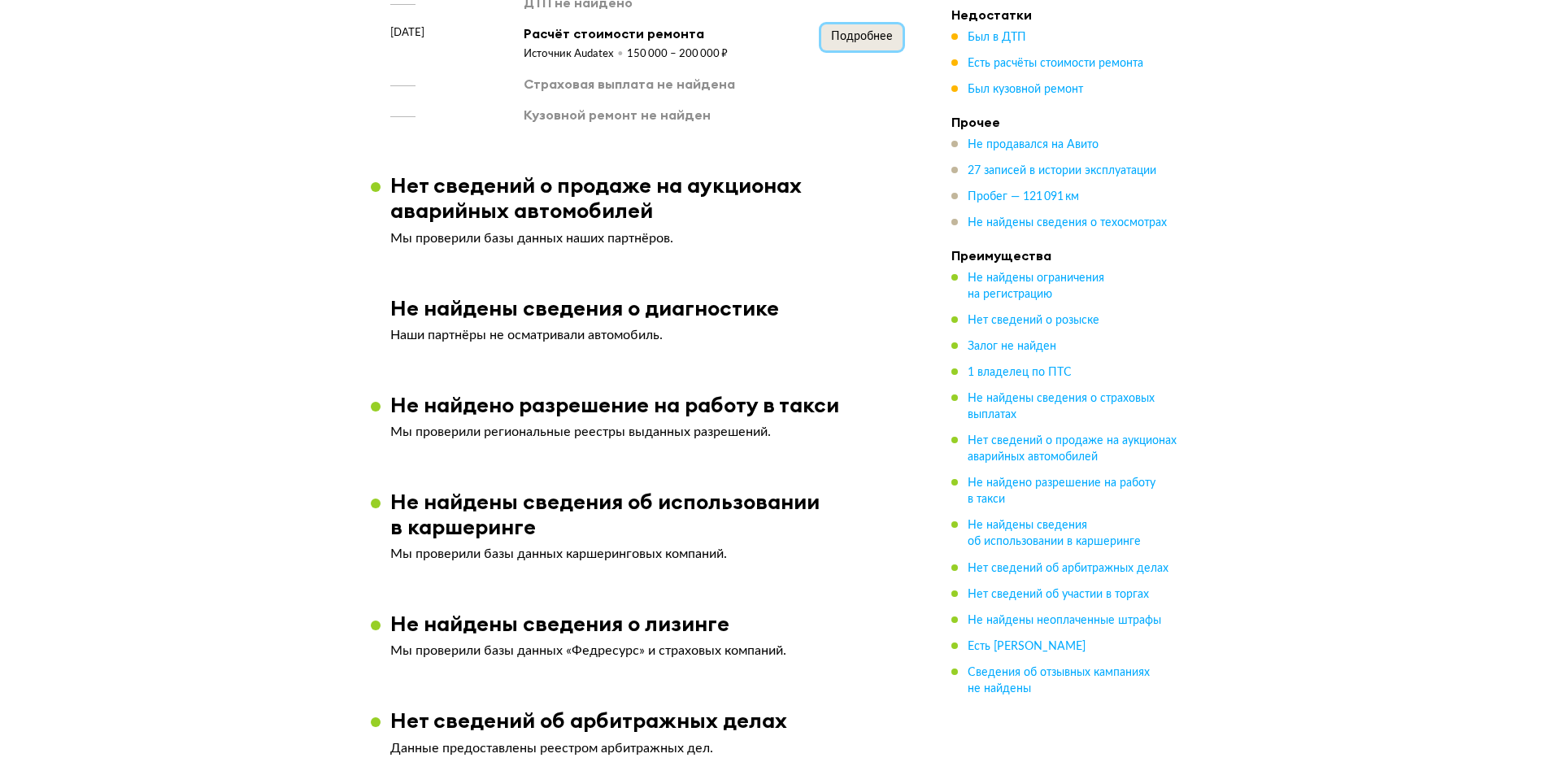
click at [852, 50] on button "Подробнее" at bounding box center [862, 38] width 82 height 26
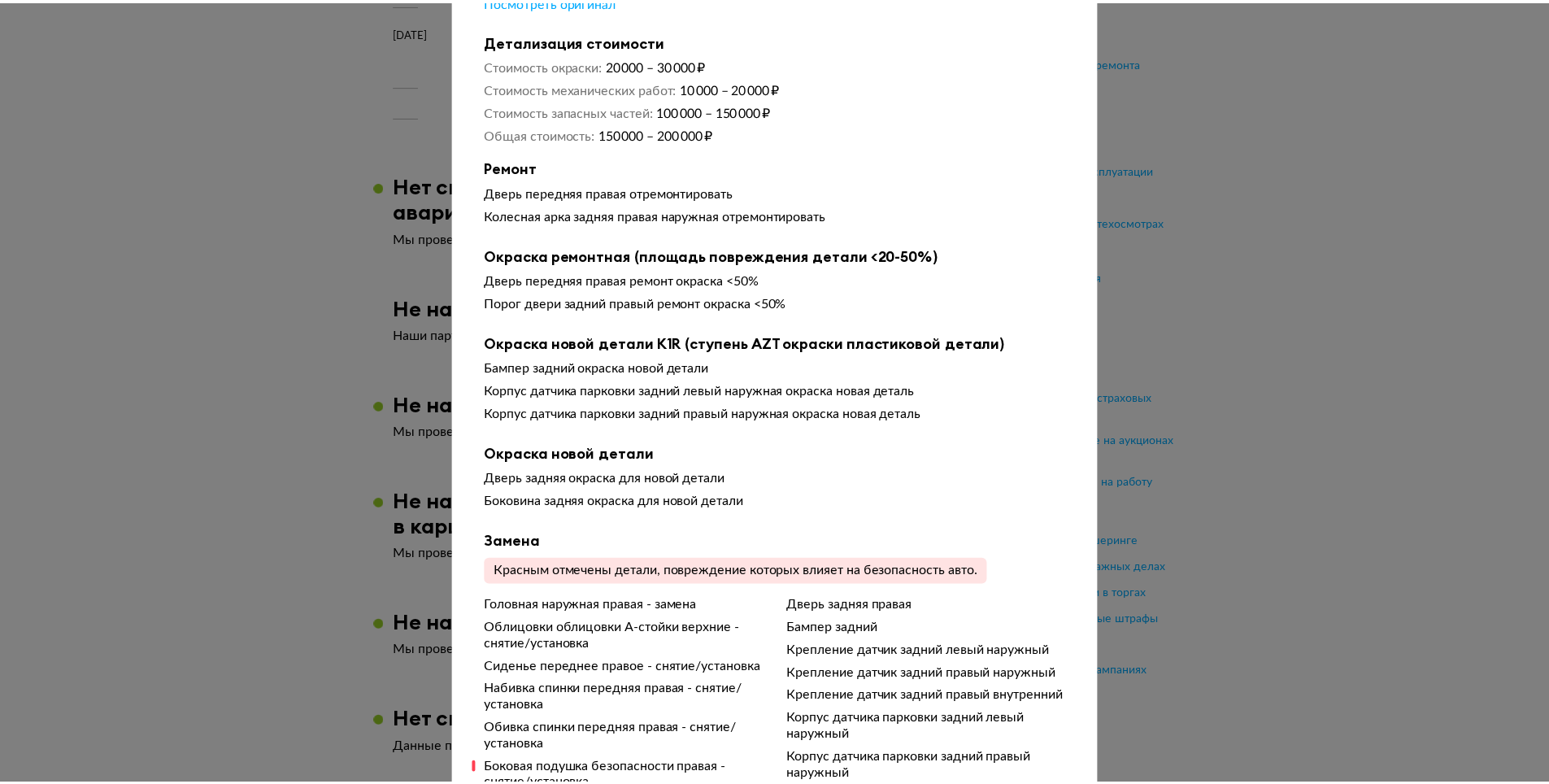
scroll to position [0, 0]
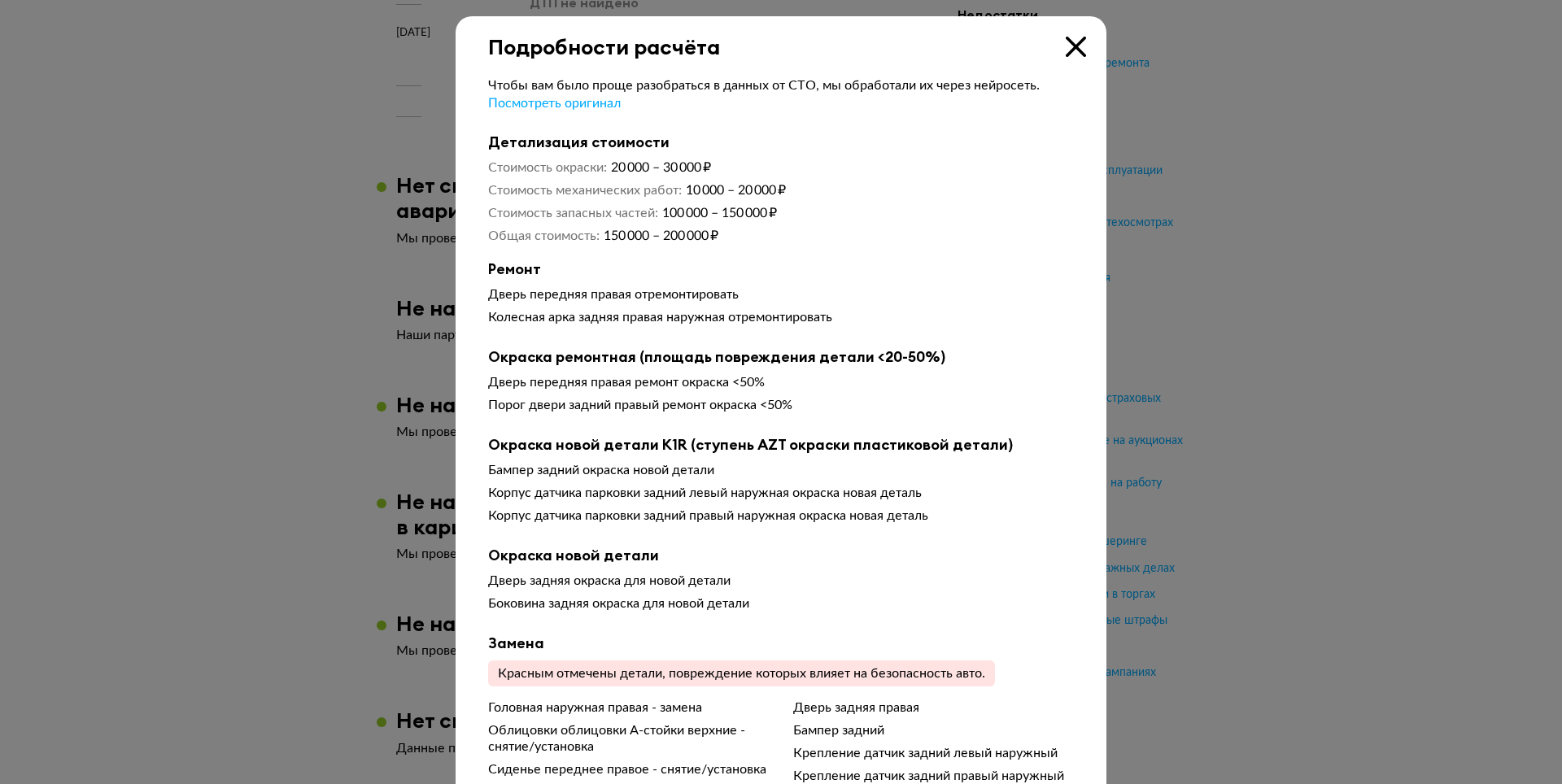
click at [1066, 47] on icon at bounding box center [1076, 47] width 20 height 20
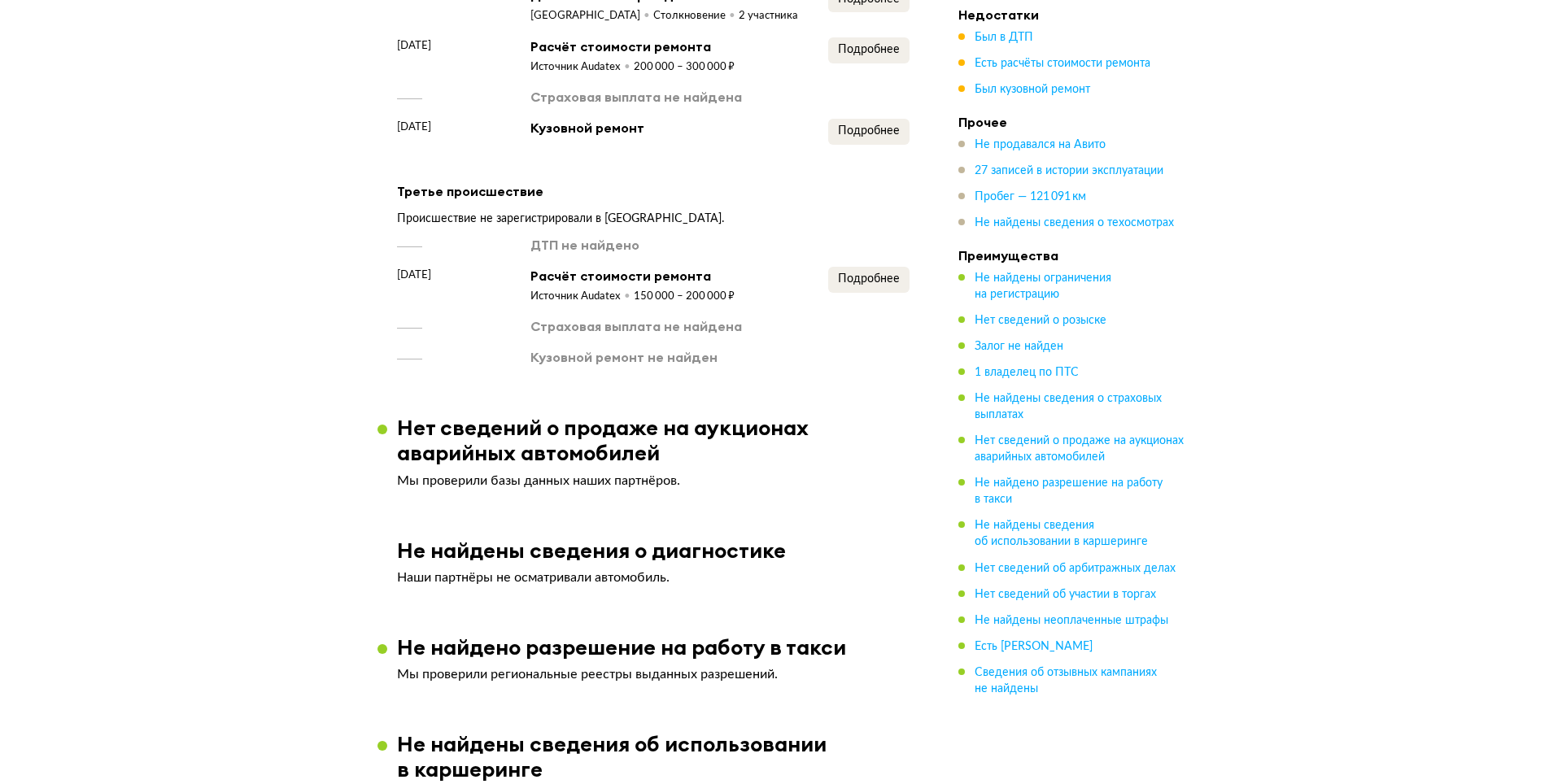
scroll to position [1545, 0]
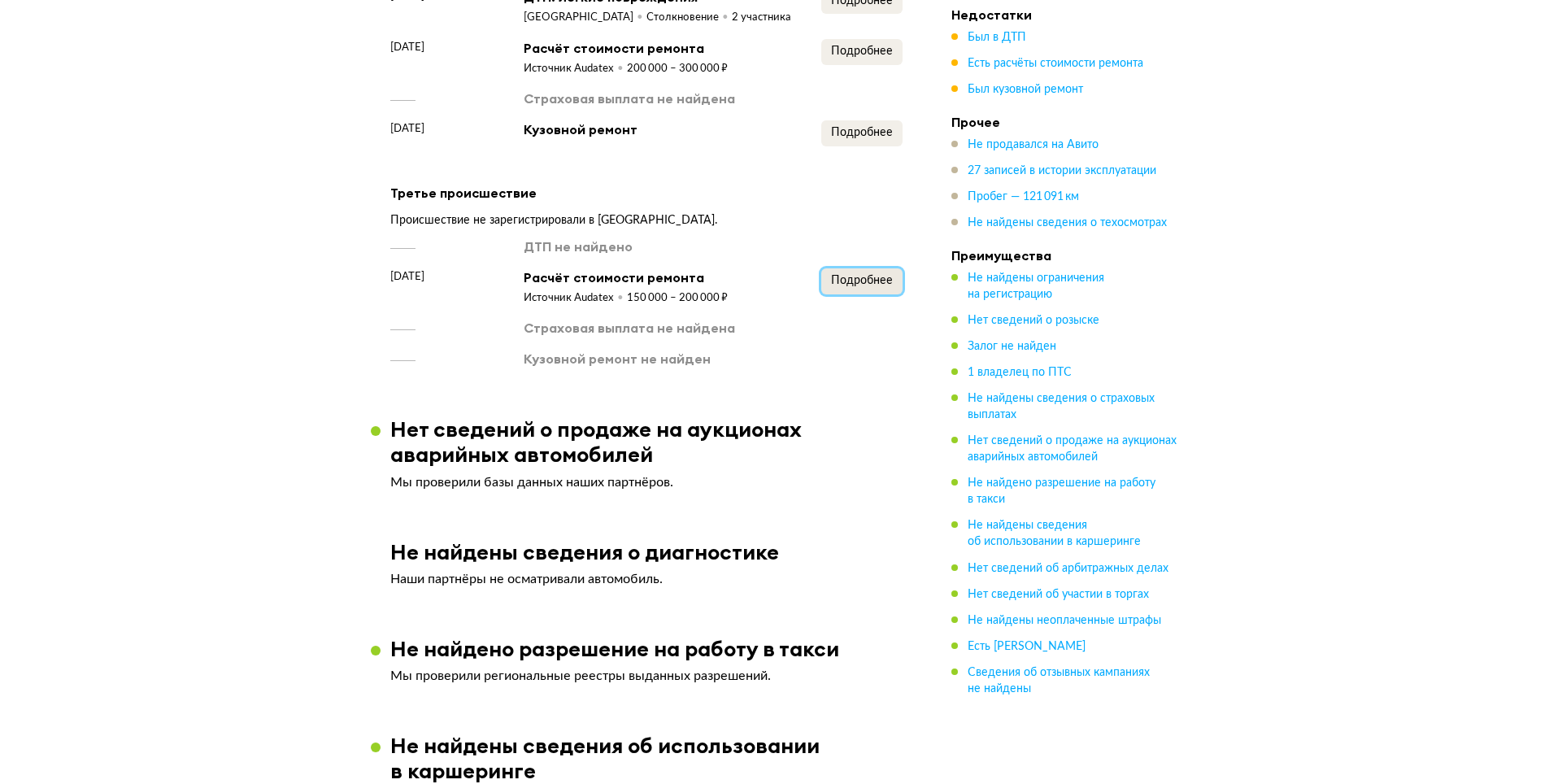
click at [851, 286] on span "Подробнее" at bounding box center [861, 281] width 61 height 11
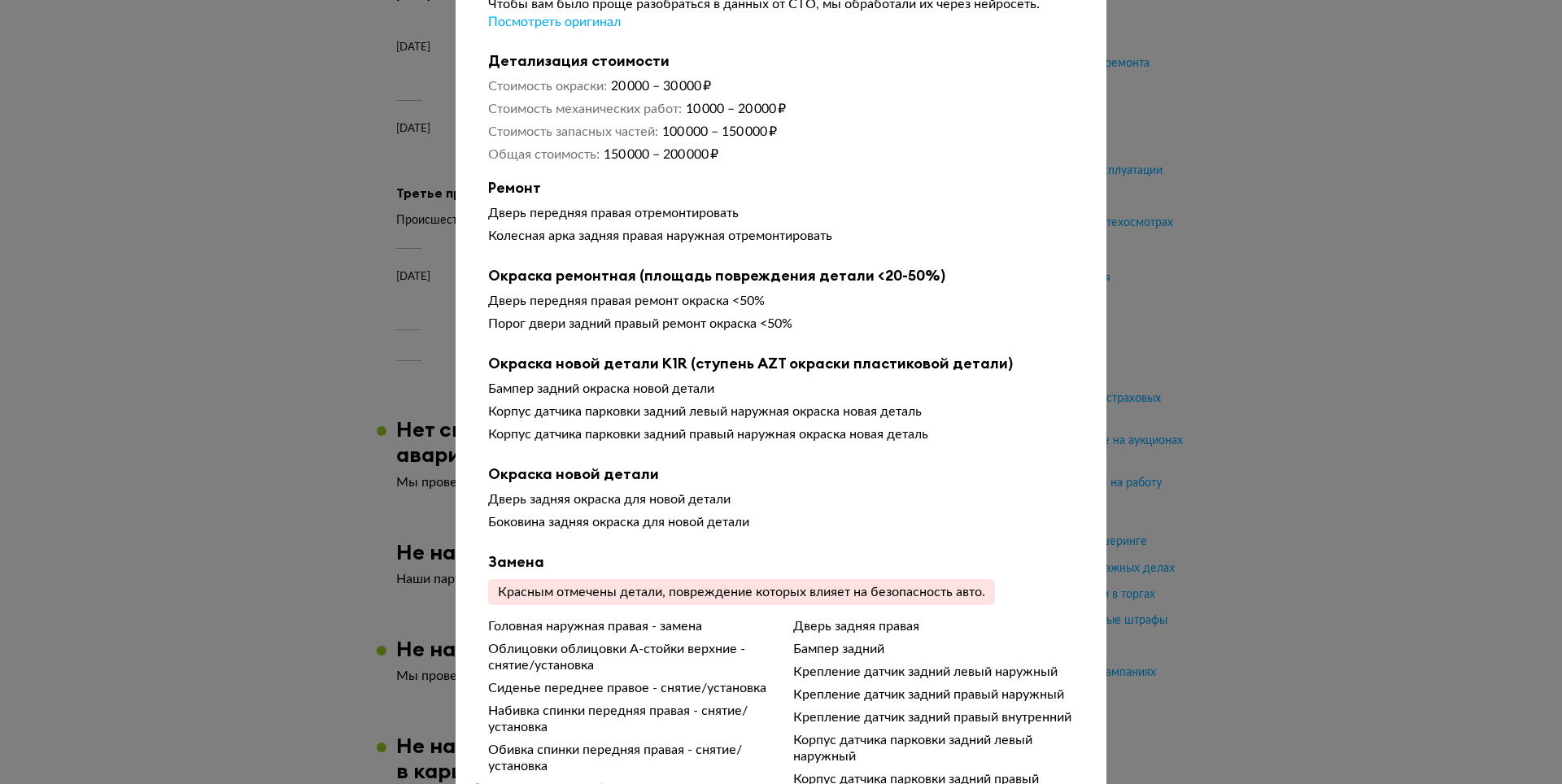
scroll to position [0, 0]
